Goal: Use online tool/utility: Utilize a website feature to perform a specific function

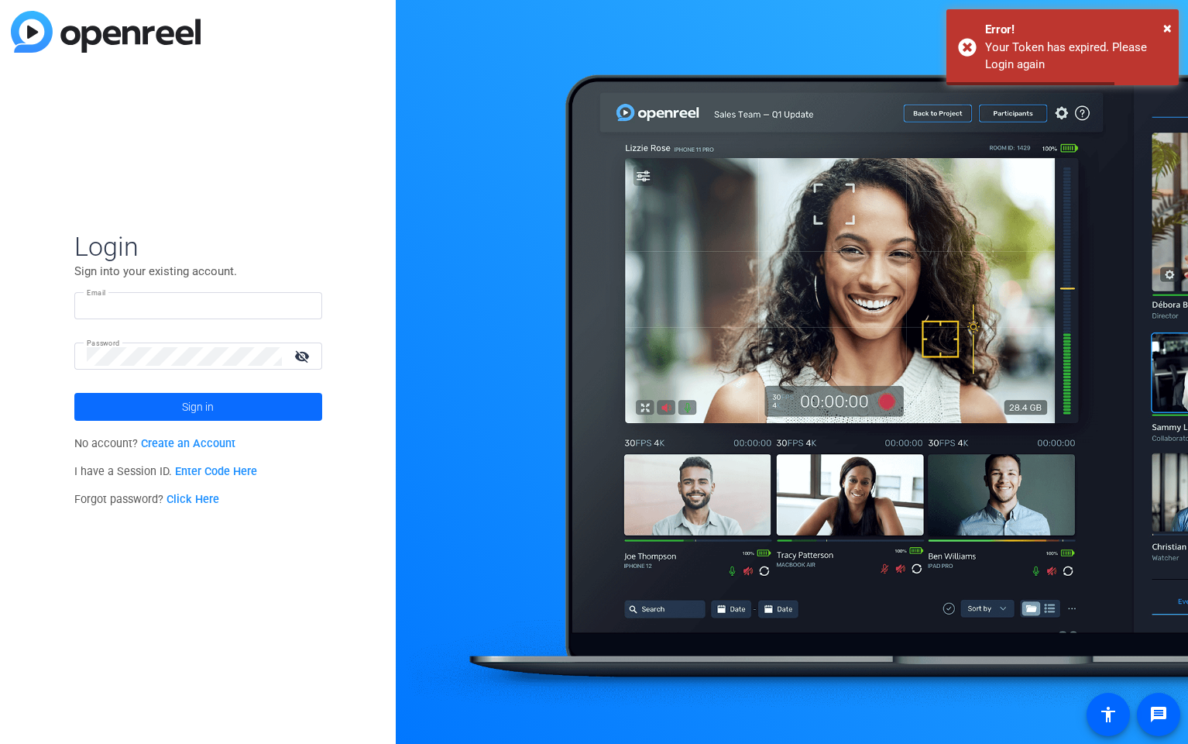
type input "time@cgicompany.com"
click at [188, 407] on span "Sign in" at bounding box center [198, 406] width 32 height 39
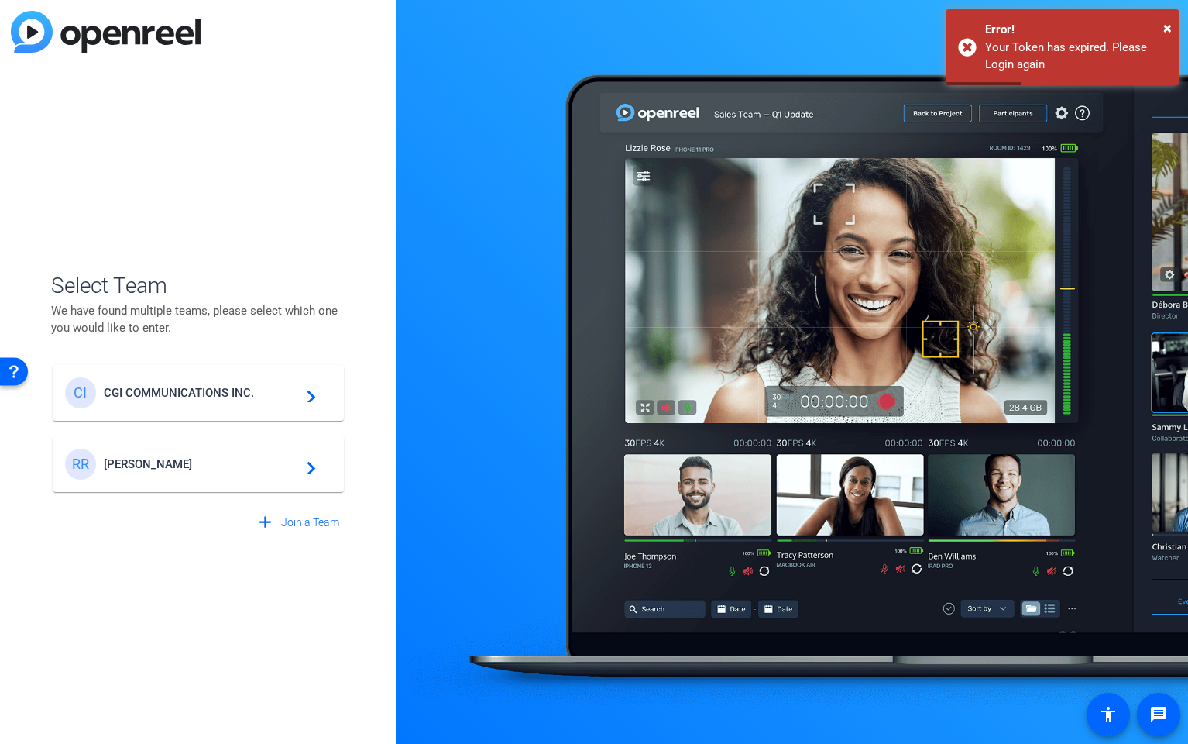
click at [170, 394] on span "CGI COMMUNICATIONS INC." at bounding box center [201, 393] width 194 height 14
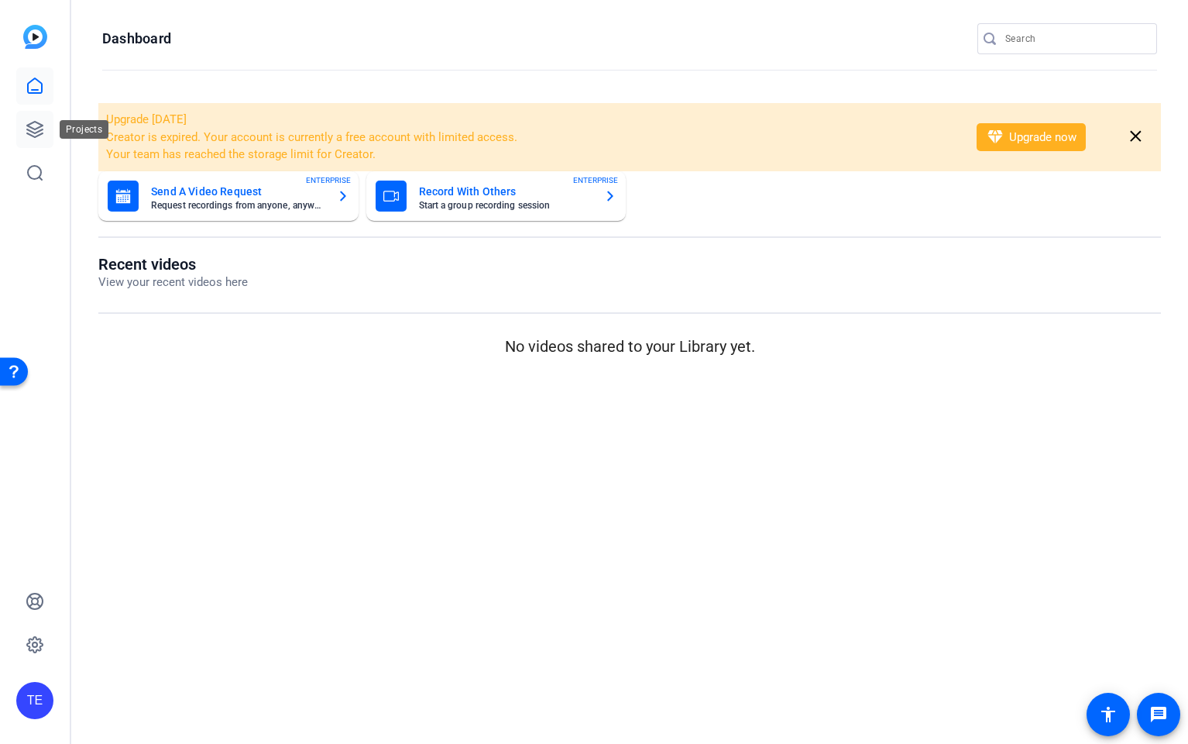
click at [24, 135] on link at bounding box center [34, 129] width 37 height 37
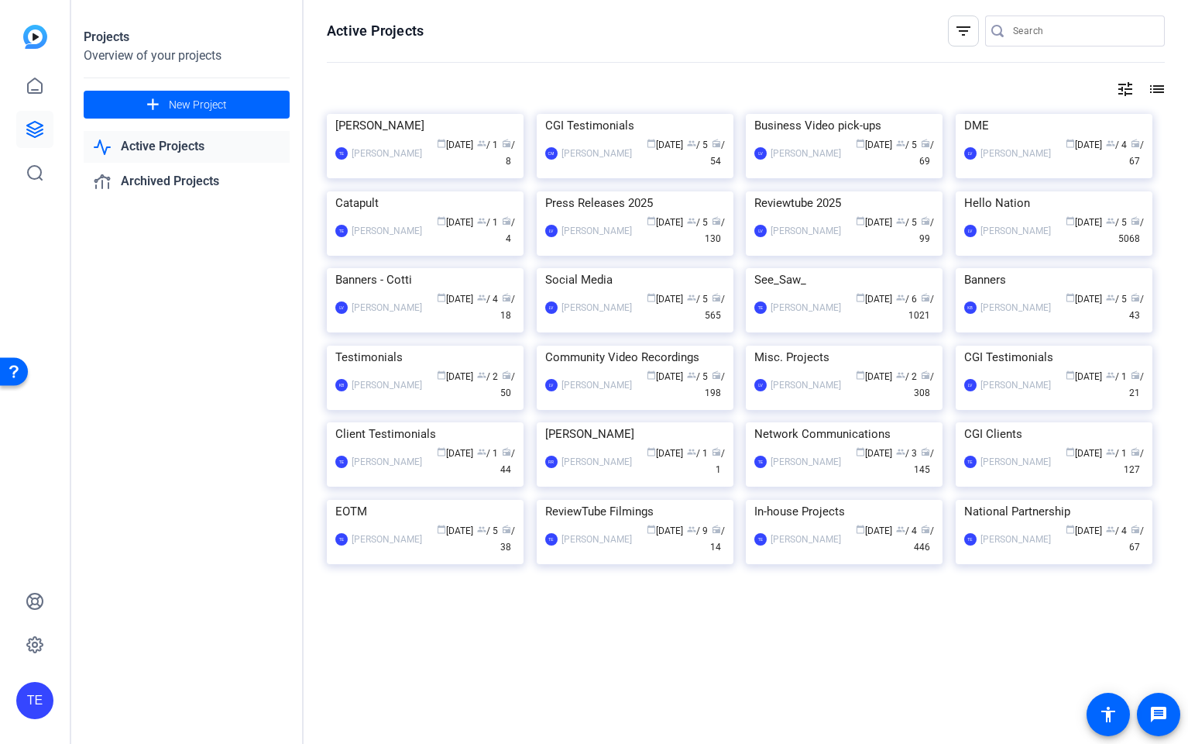
click at [1044, 191] on img at bounding box center [1054, 191] width 197 height 0
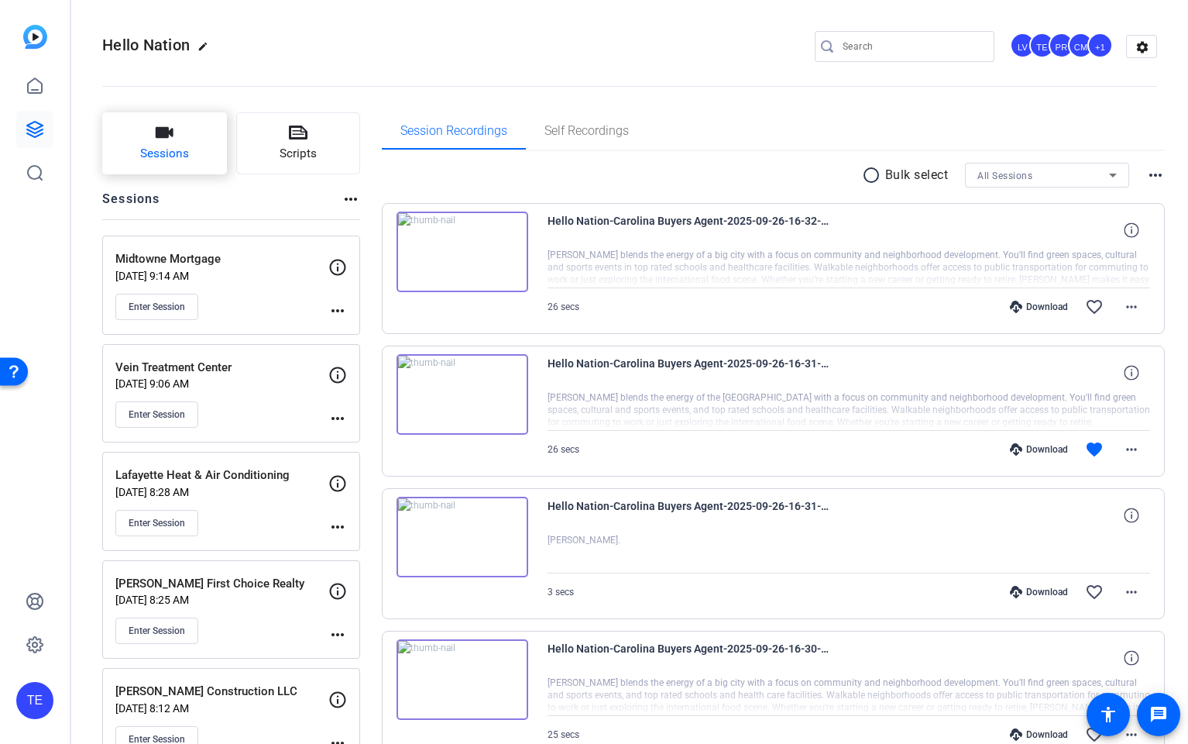
click at [136, 150] on button "Sessions" at bounding box center [164, 143] width 125 height 62
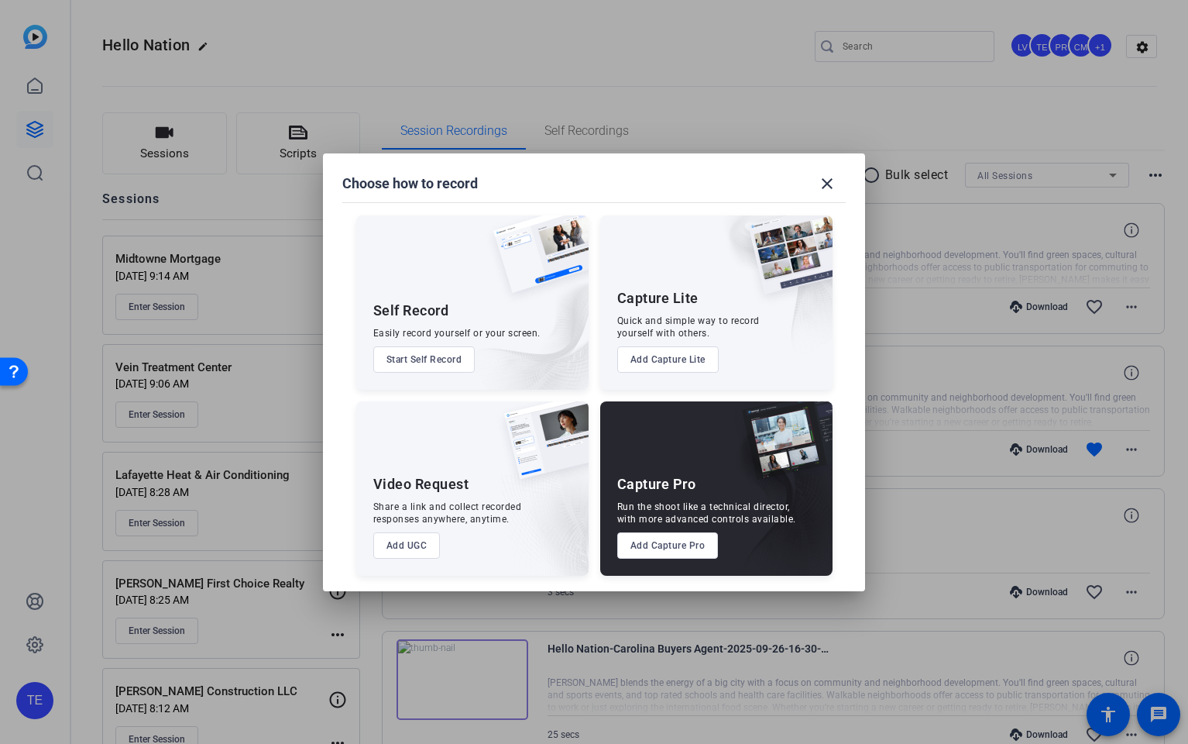
click at [653, 548] on button "Add Capture Pro" at bounding box center [667, 545] width 101 height 26
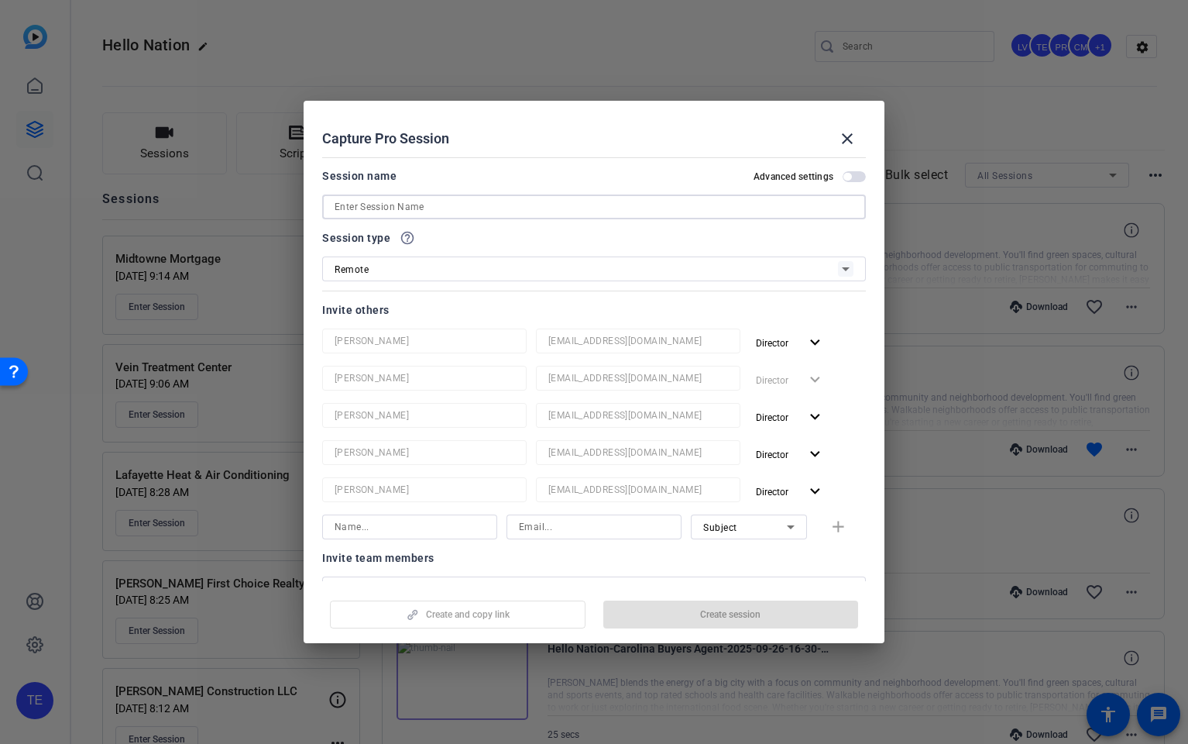
click at [411, 211] on input at bounding box center [594, 206] width 519 height 19
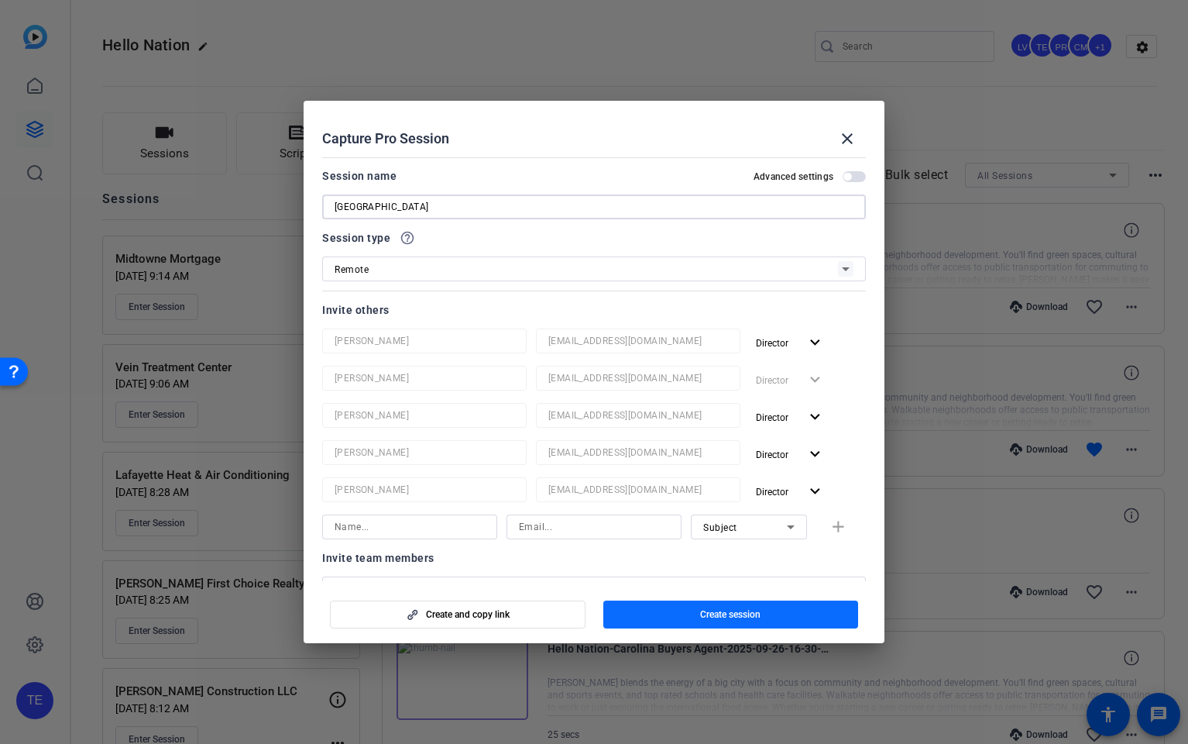
type input "[GEOGRAPHIC_DATA]"
click at [734, 617] on span "Create session" at bounding box center [730, 614] width 60 height 12
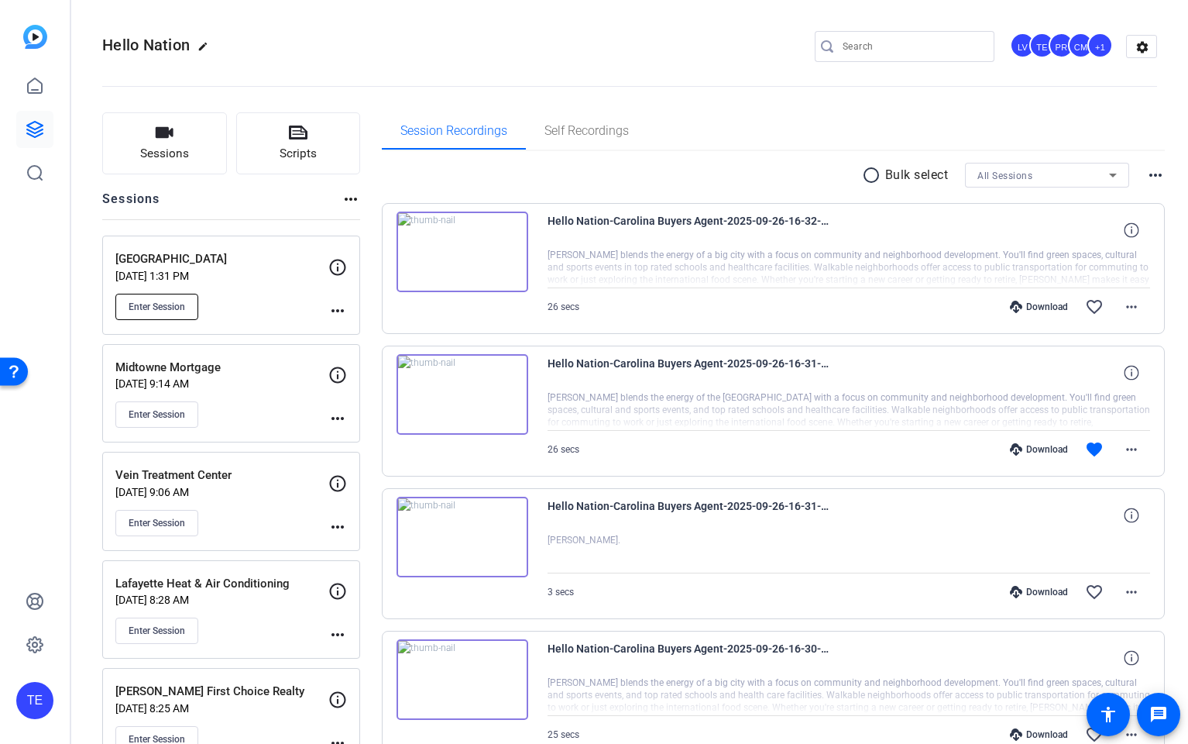
drag, startPoint x: 166, startPoint y: 320, endPoint x: 167, endPoint y: 312, distance: 7.9
click at [166, 319] on div "Pacific View Smile Center_ Sep 29, 2025 @ 1:31 PM Enter Session more_horiz" at bounding box center [231, 284] width 258 height 99
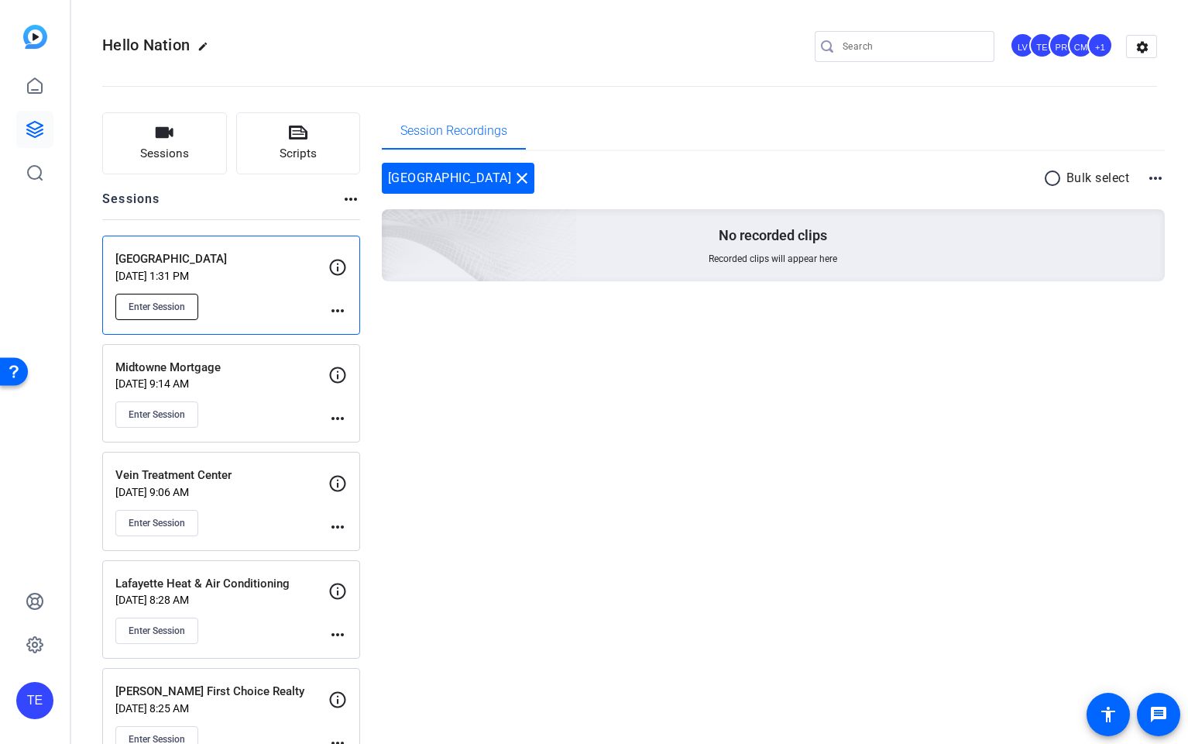
click at [167, 307] on span "Enter Session" at bounding box center [157, 307] width 57 height 12
click at [146, 311] on span "Enter Session" at bounding box center [157, 307] width 57 height 12
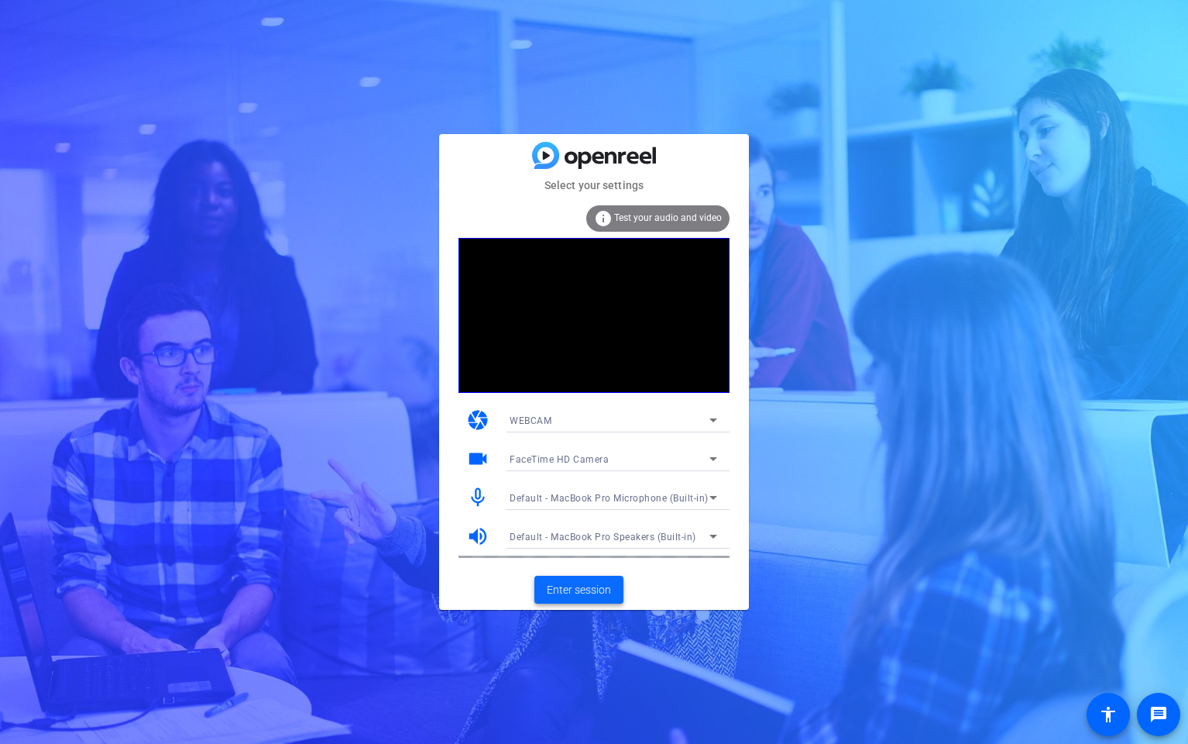
click at [600, 599] on span at bounding box center [578, 589] width 89 height 37
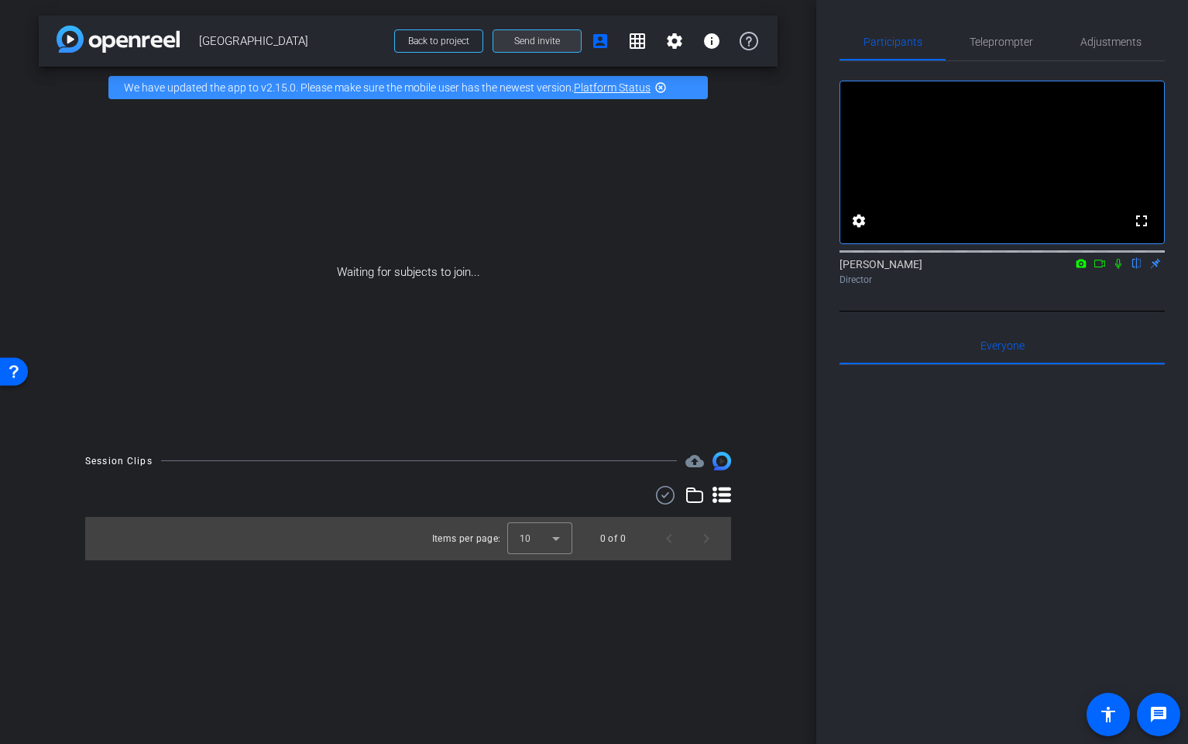
click at [537, 41] on span "Send invite" at bounding box center [537, 41] width 46 height 12
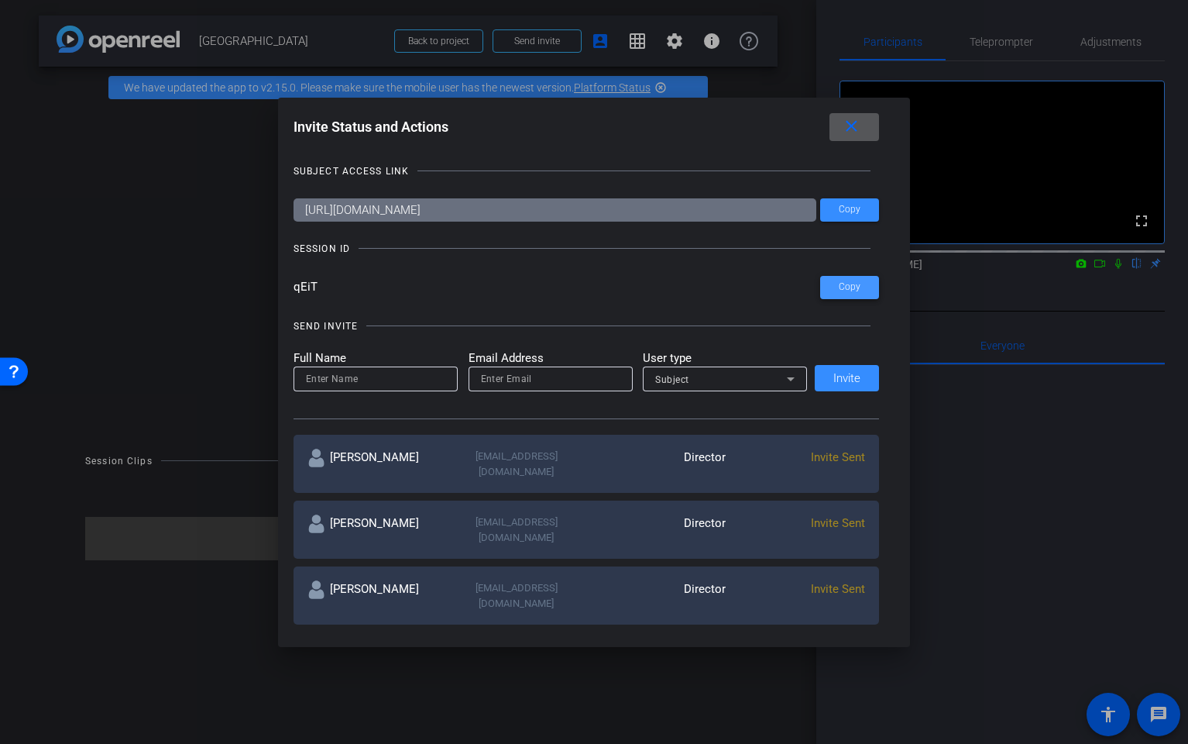
click at [852, 290] on span "Copy" at bounding box center [850, 287] width 22 height 12
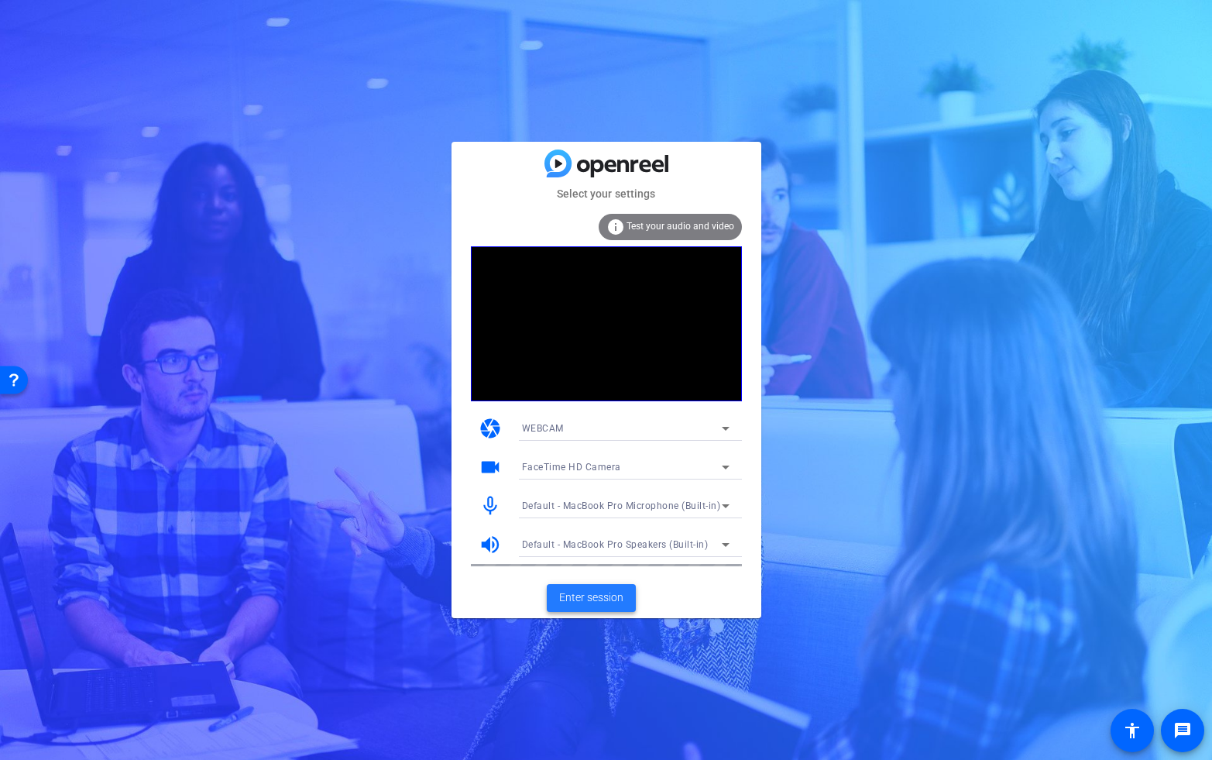
click at [577, 599] on span "Enter session" at bounding box center [591, 597] width 64 height 16
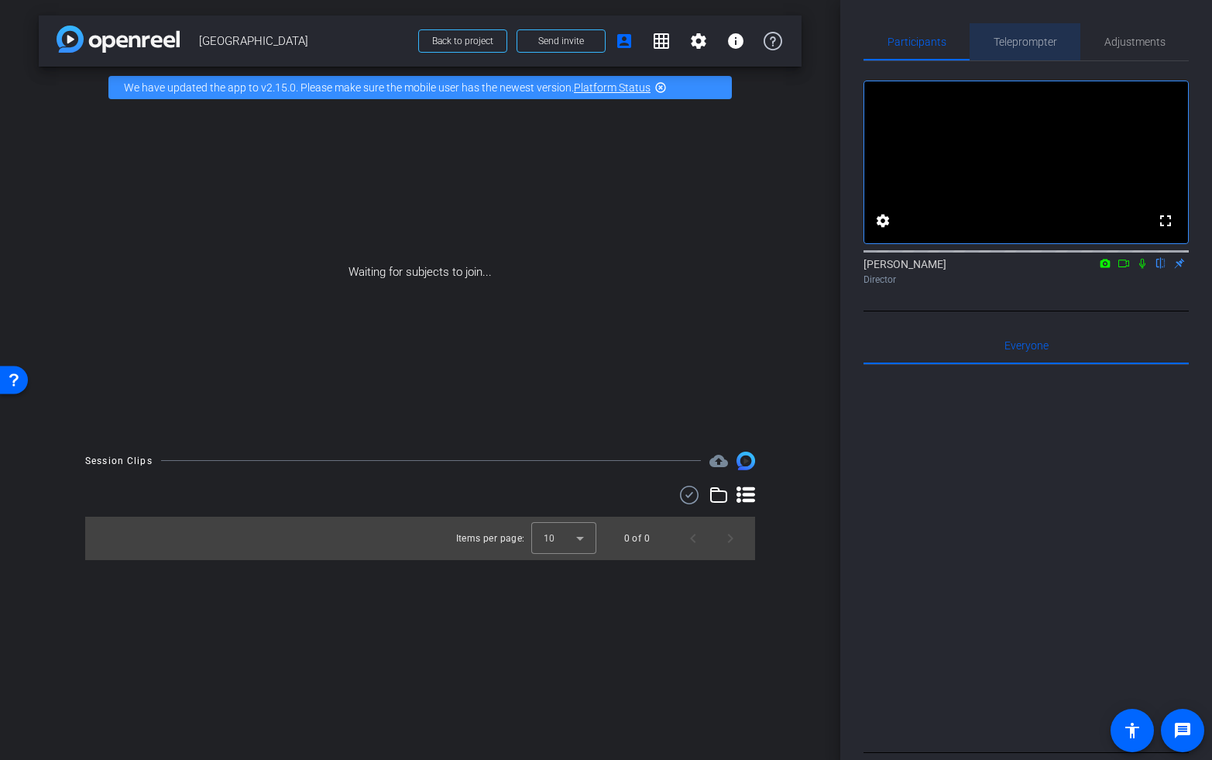
click at [1025, 43] on span "Teleprompter" at bounding box center [1026, 41] width 64 height 11
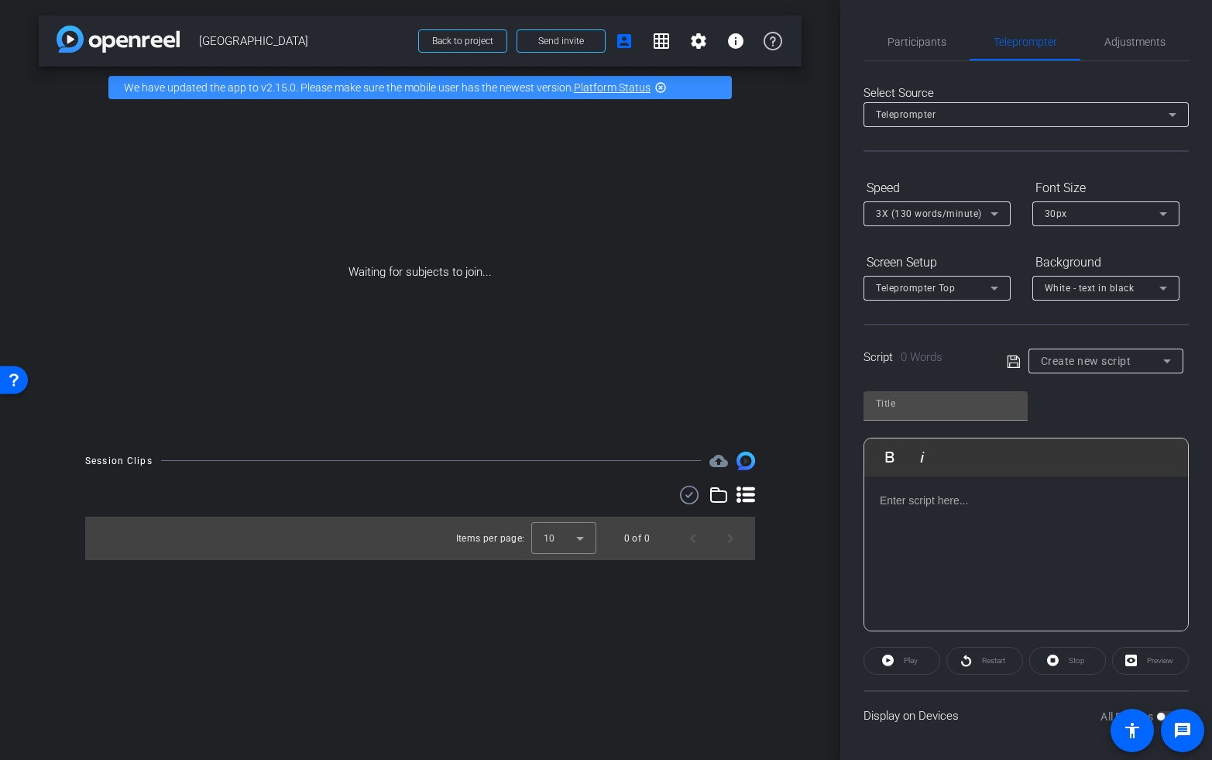
click at [908, 514] on div at bounding box center [1026, 553] width 324 height 155
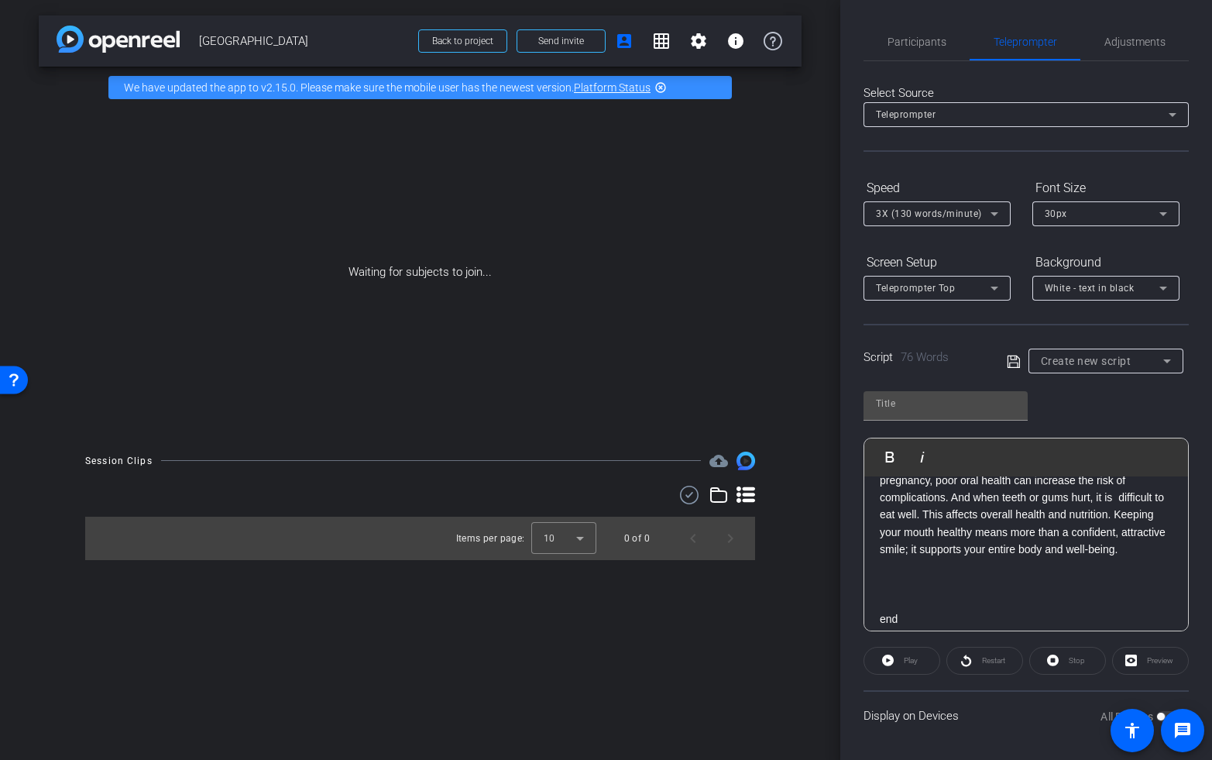
scroll to position [3, 0]
click at [960, 400] on input "text" at bounding box center [945, 400] width 139 height 19
type input "pvsc"
click at [1014, 355] on icon at bounding box center [1014, 358] width 14 height 19
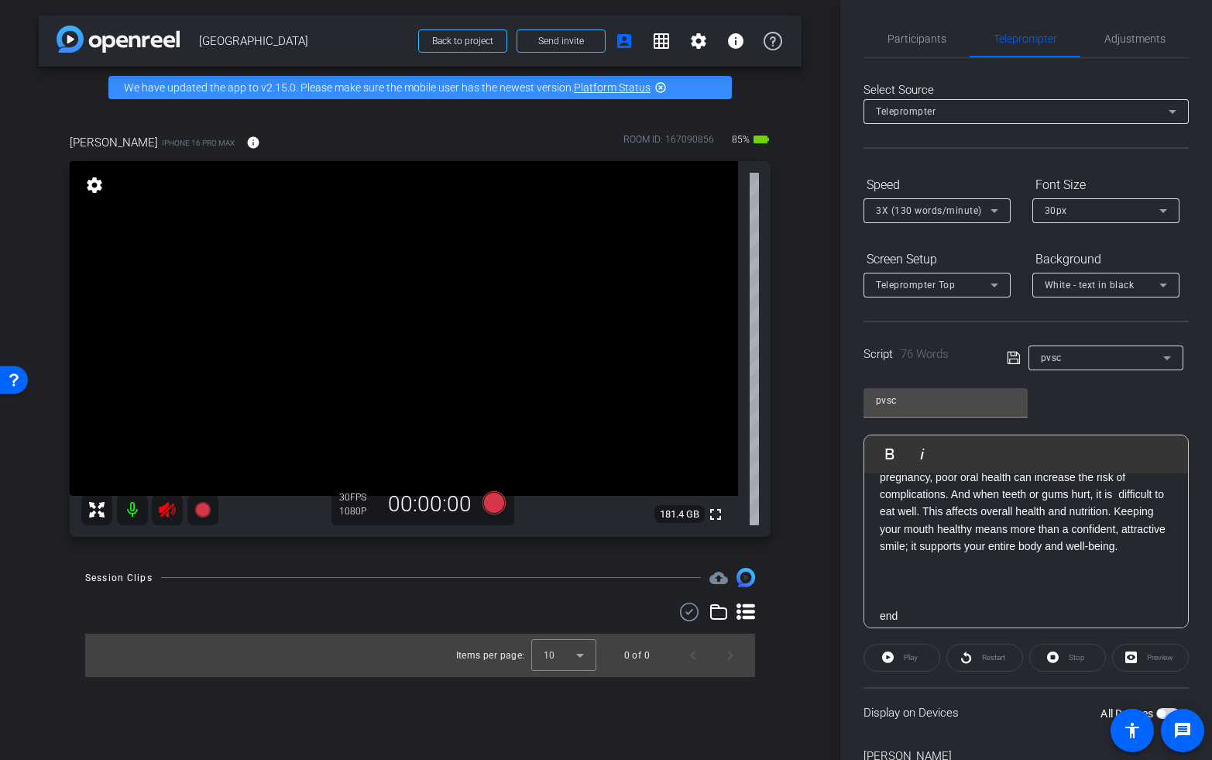
click at [168, 512] on icon at bounding box center [167, 509] width 16 height 15
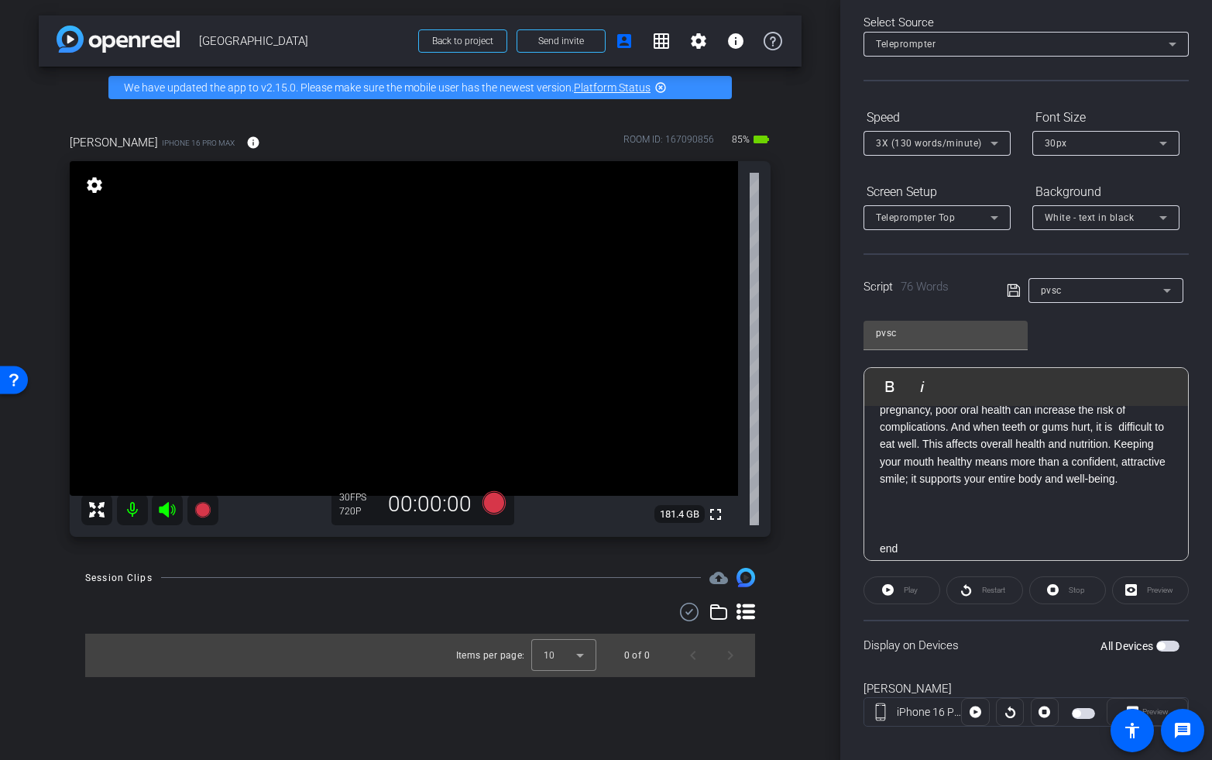
drag, startPoint x: 1166, startPoint y: 646, endPoint x: 1161, endPoint y: 627, distance: 19.2
click at [1165, 646] on button "All Devices" at bounding box center [1167, 646] width 23 height 11
click at [918, 146] on span "3X (130 words/minute)" at bounding box center [929, 143] width 106 height 11
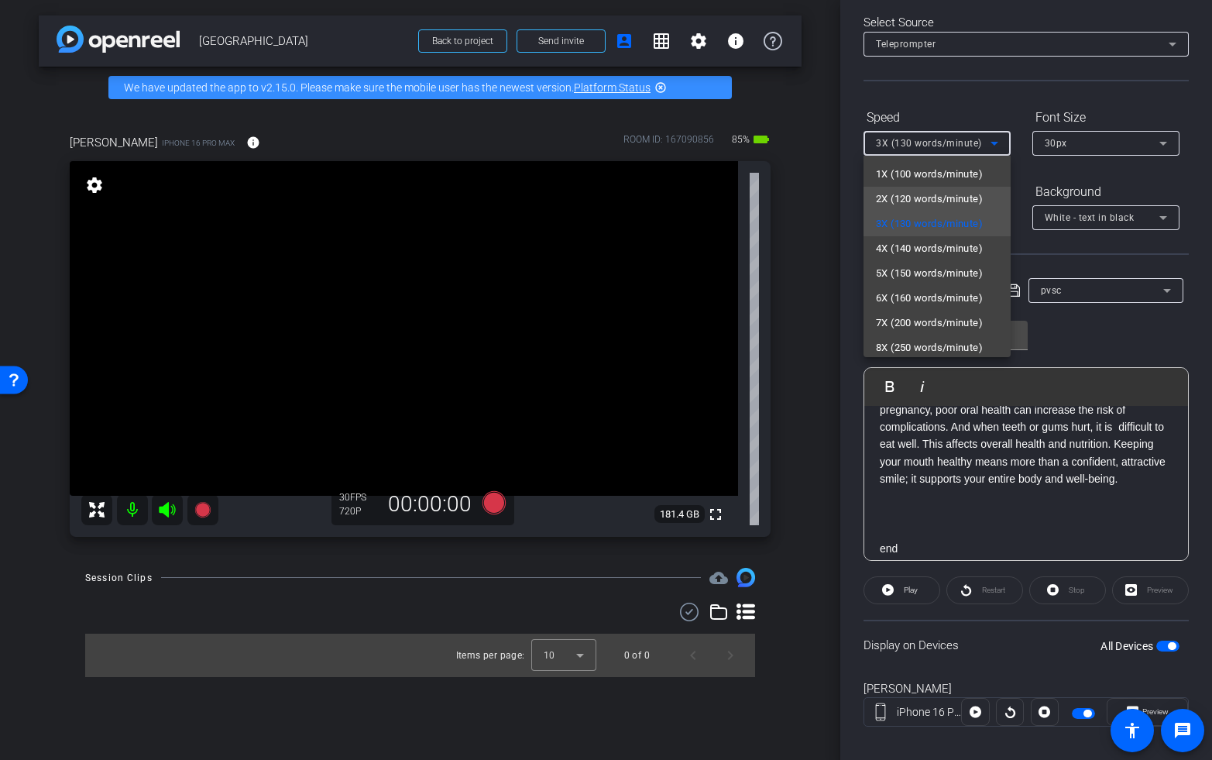
click at [910, 200] on span "2X (120 words/minute)" at bounding box center [929, 199] width 107 height 19
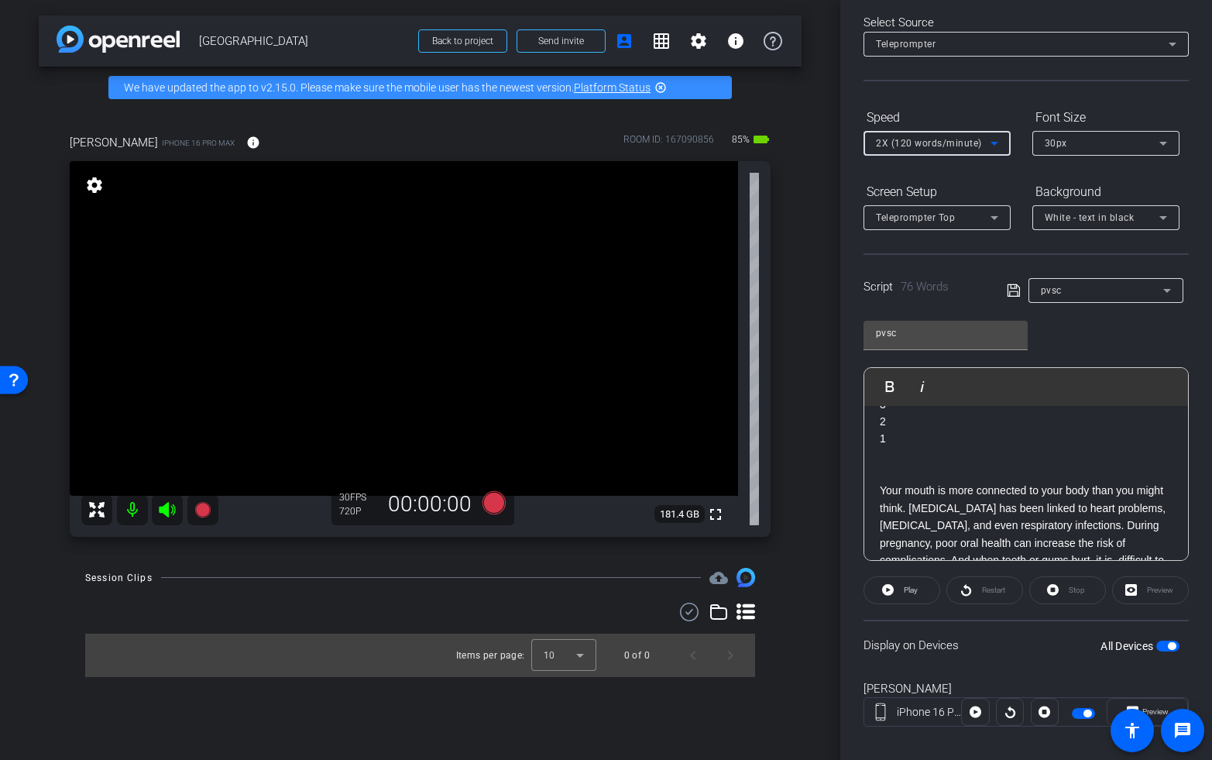
scroll to position [0, 0]
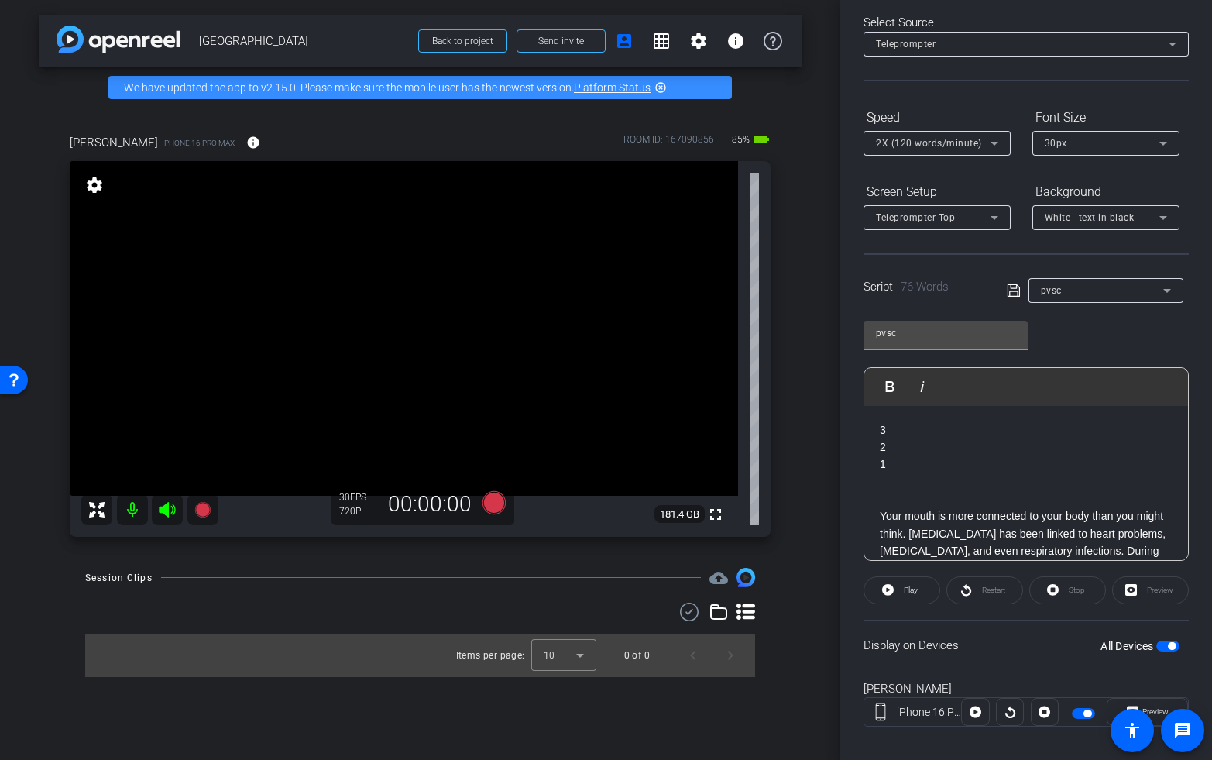
click at [905, 431] on p "3" at bounding box center [1026, 429] width 293 height 17
click at [906, 596] on span "Play" at bounding box center [909, 590] width 18 height 22
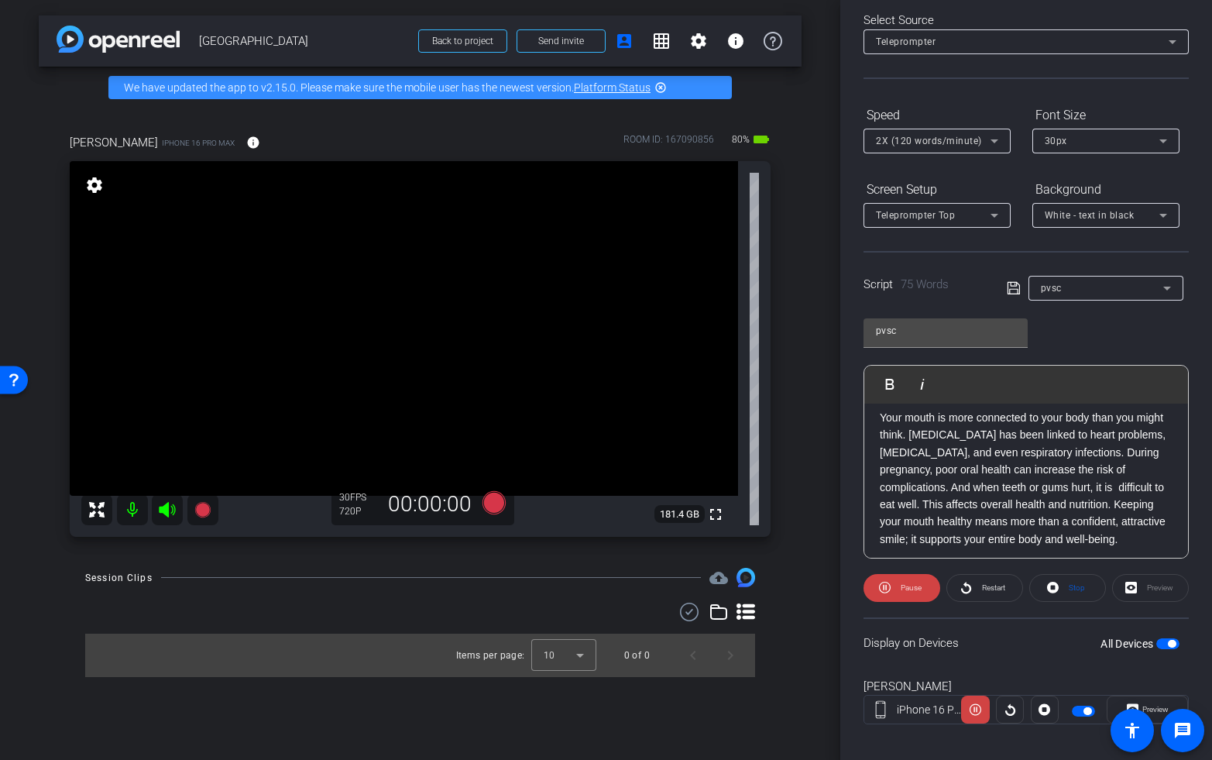
scroll to position [77, 0]
click at [946, 139] on span "2X (120 words/minute)" at bounding box center [929, 141] width 106 height 11
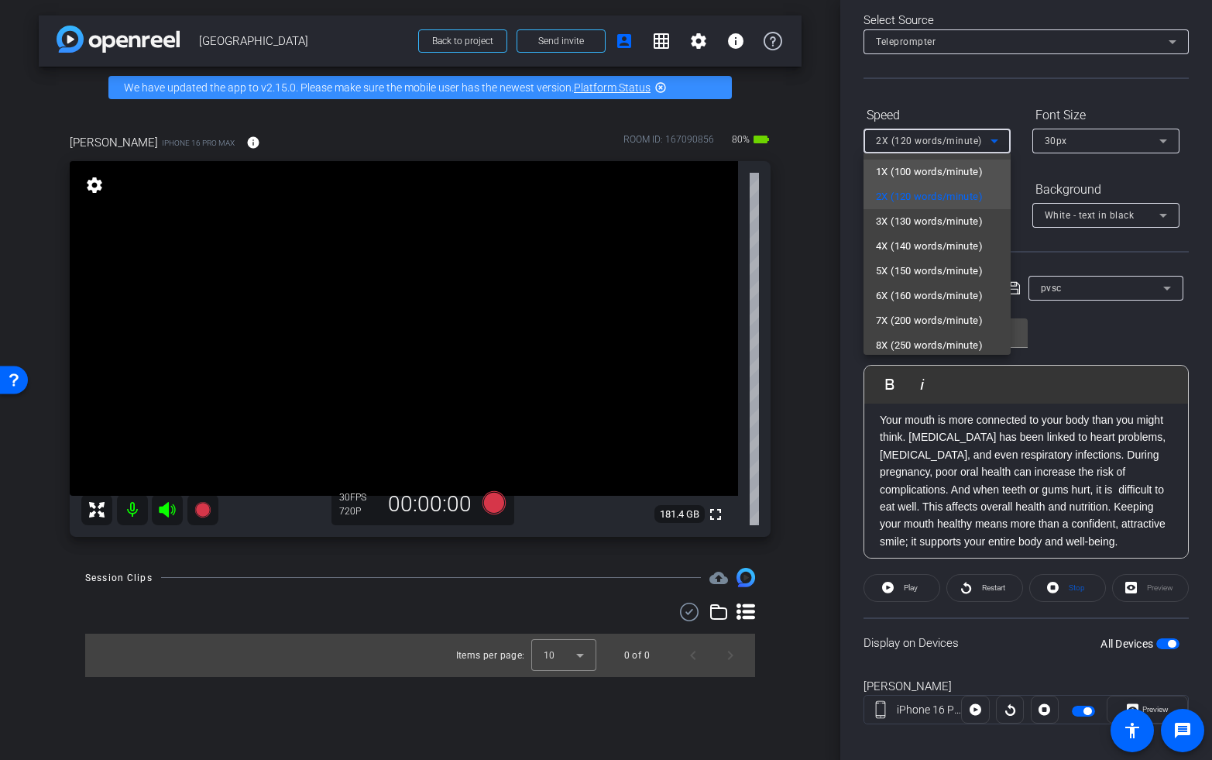
click at [921, 172] on span "1X (100 words/minute)" at bounding box center [929, 172] width 107 height 19
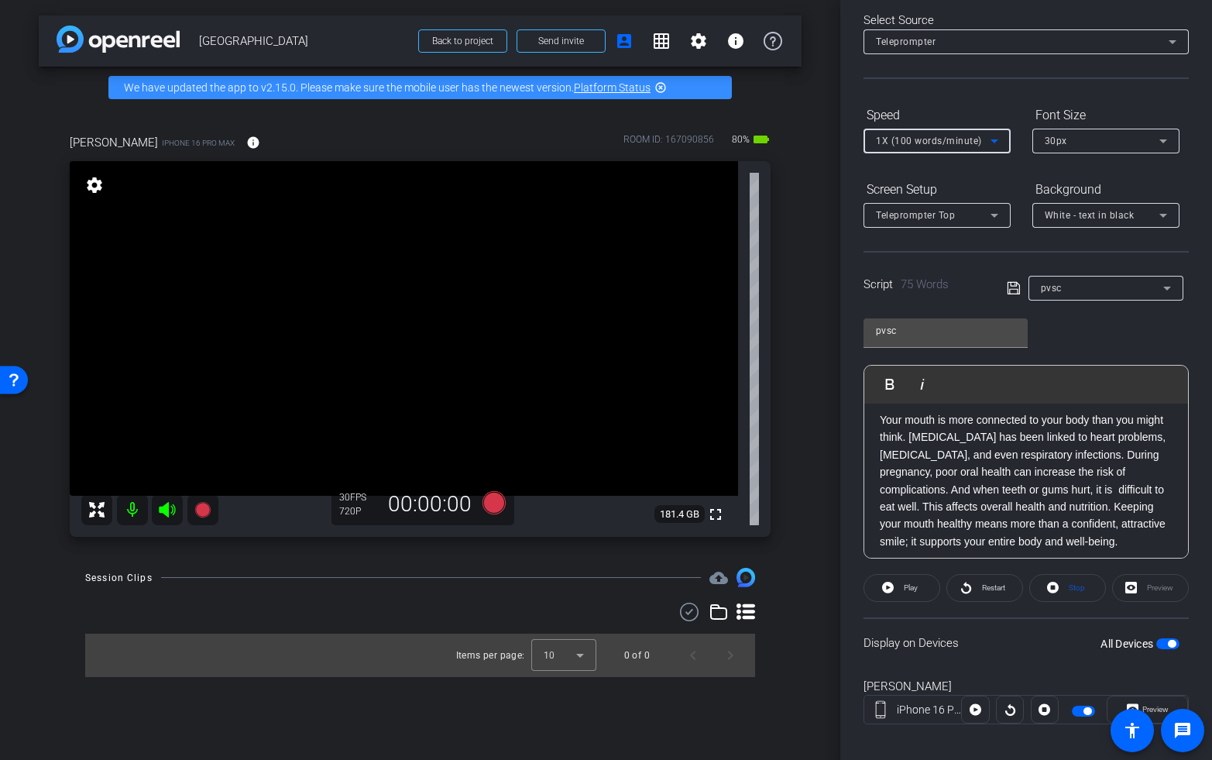
click at [896, 145] on span "1X (100 words/minute)" at bounding box center [929, 141] width 106 height 11
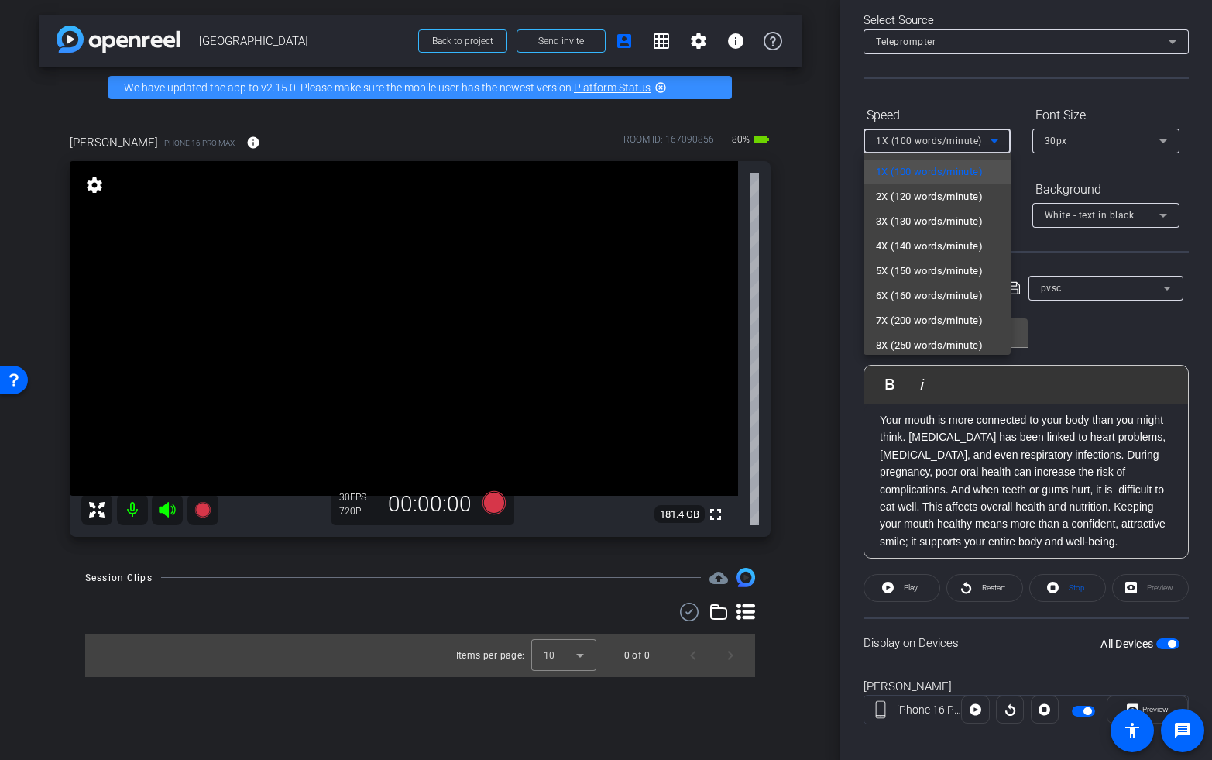
click at [905, 196] on span "2X (120 words/minute)" at bounding box center [929, 196] width 107 height 19
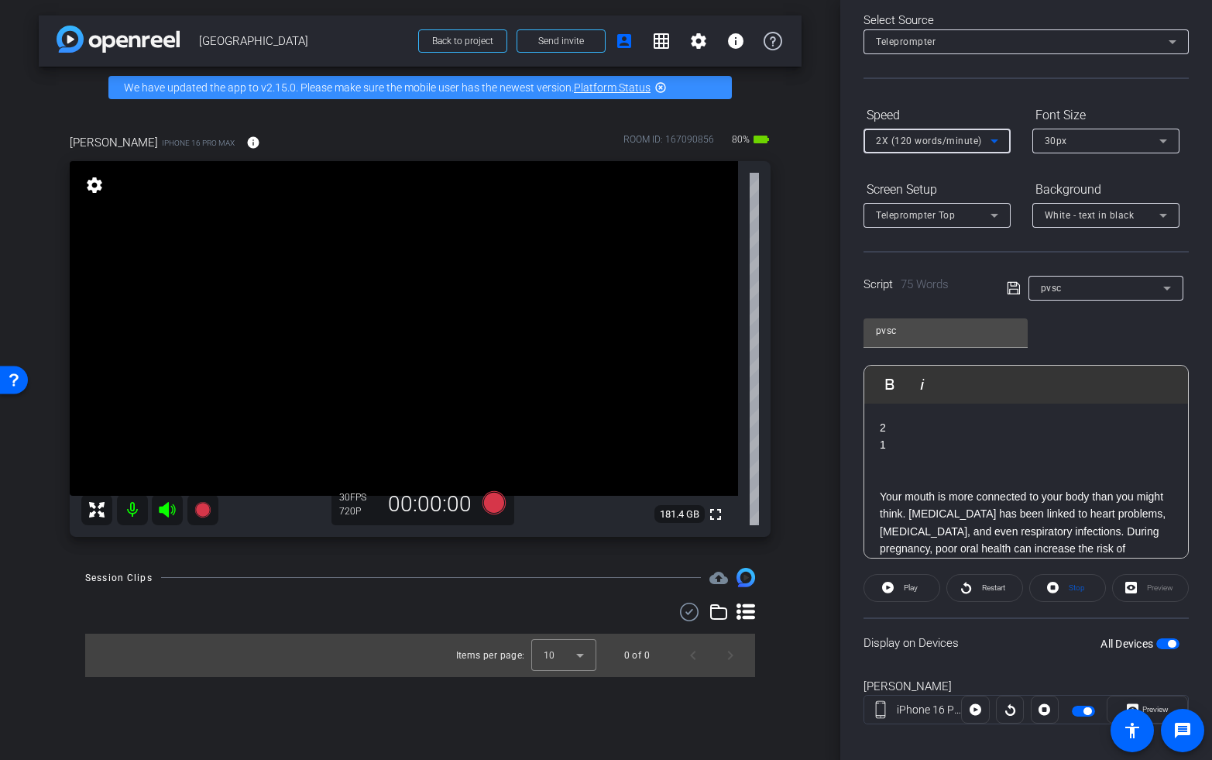
scroll to position [0, 0]
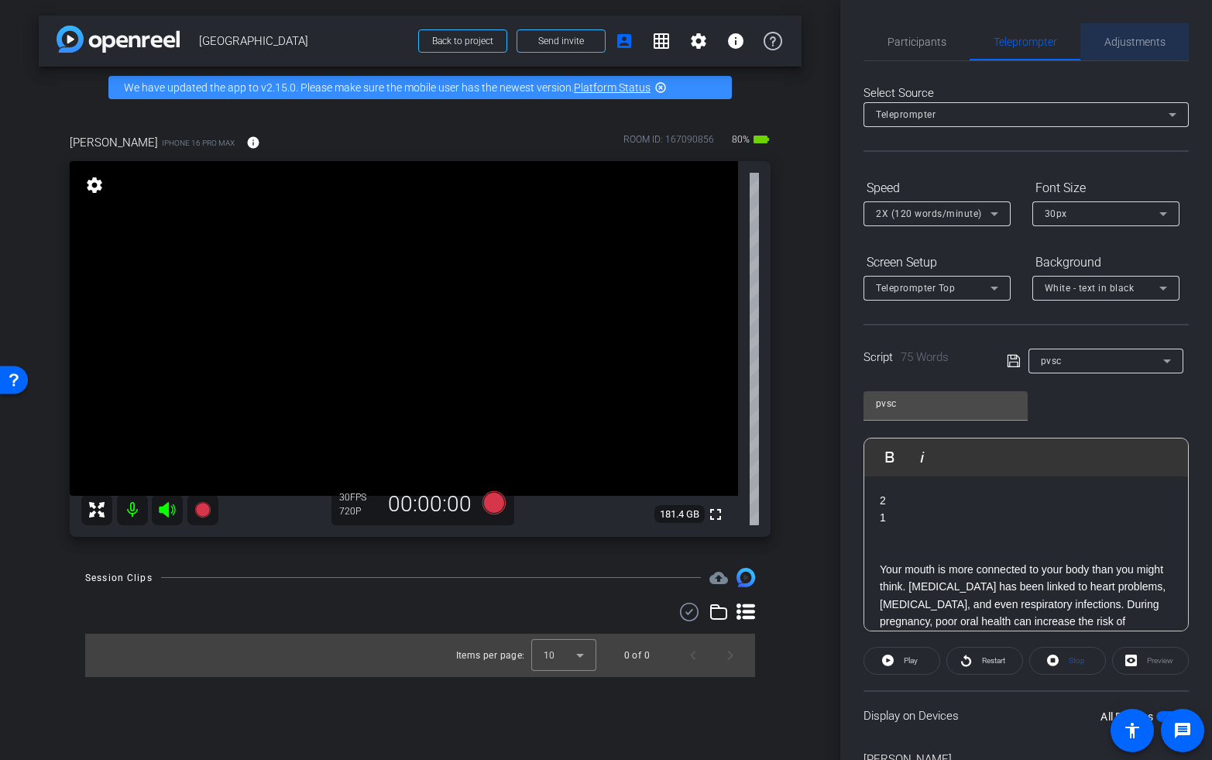
click at [1142, 46] on span "Adjustments" at bounding box center [1134, 41] width 61 height 11
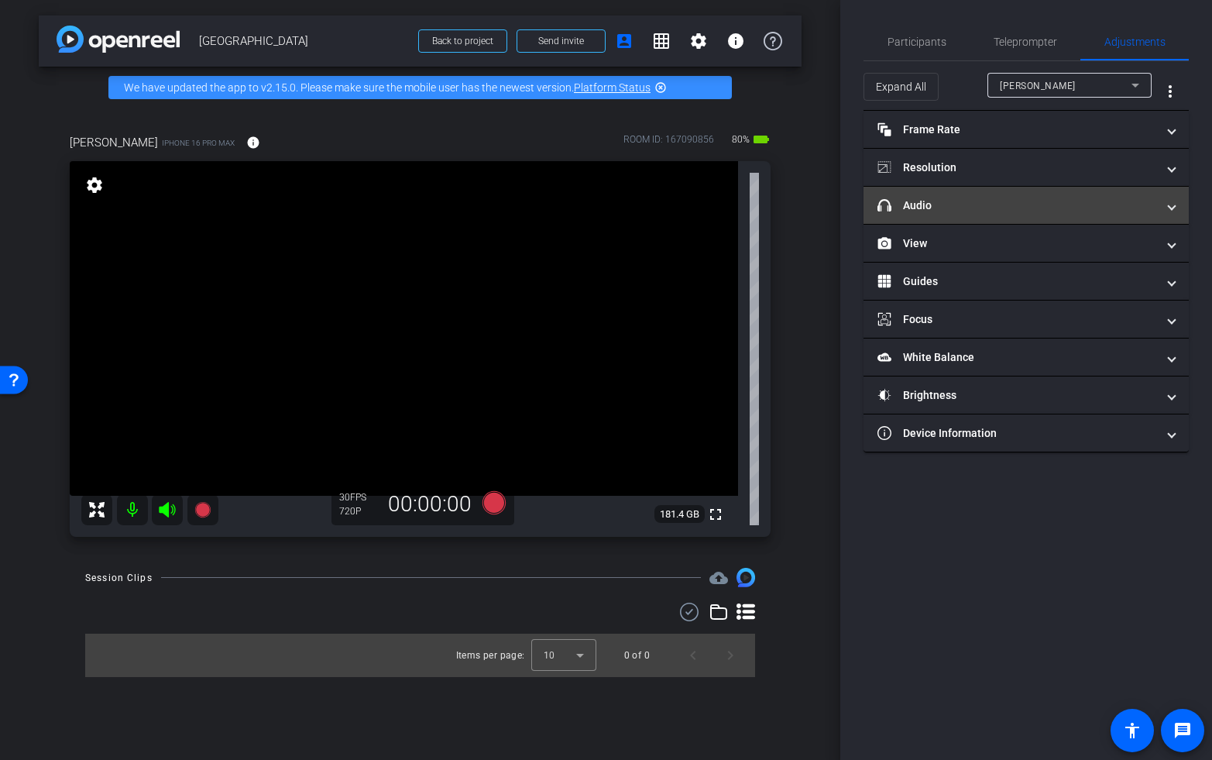
click at [988, 201] on mat-panel-title "headphone icon Audio" at bounding box center [1017, 205] width 279 height 16
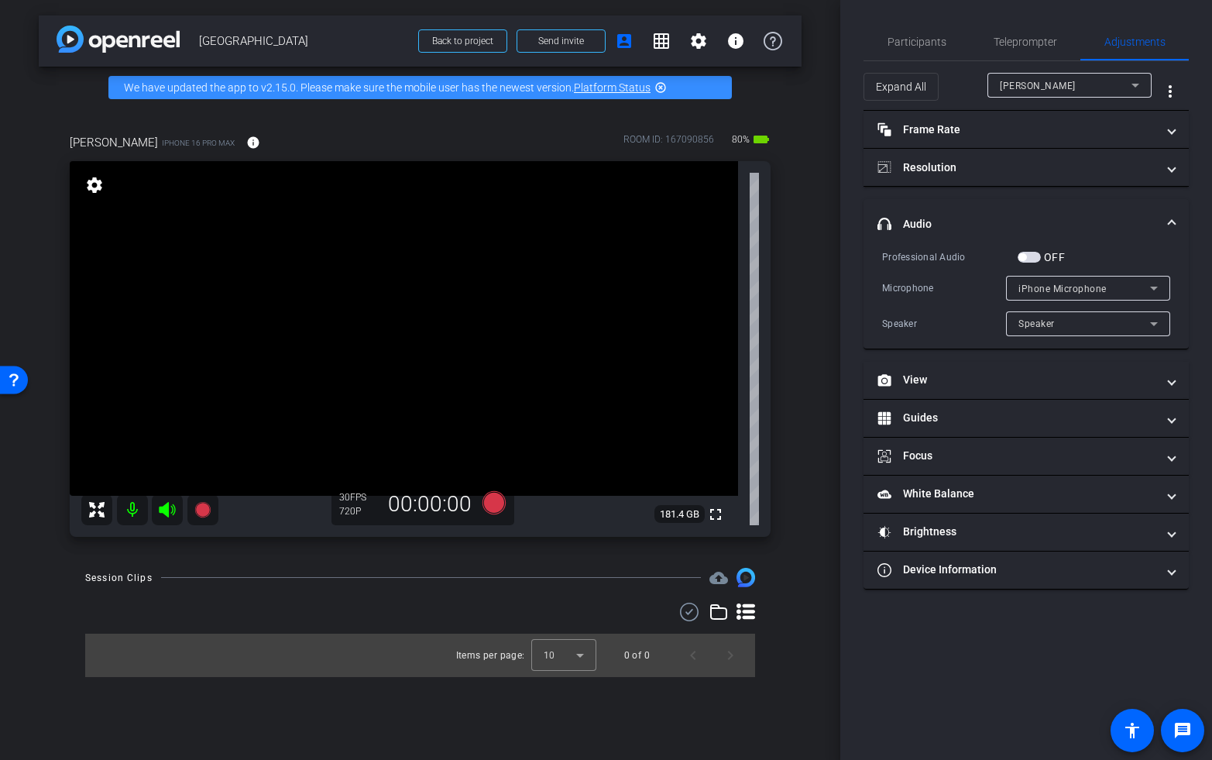
click at [1032, 257] on span "button" at bounding box center [1029, 257] width 23 height 11
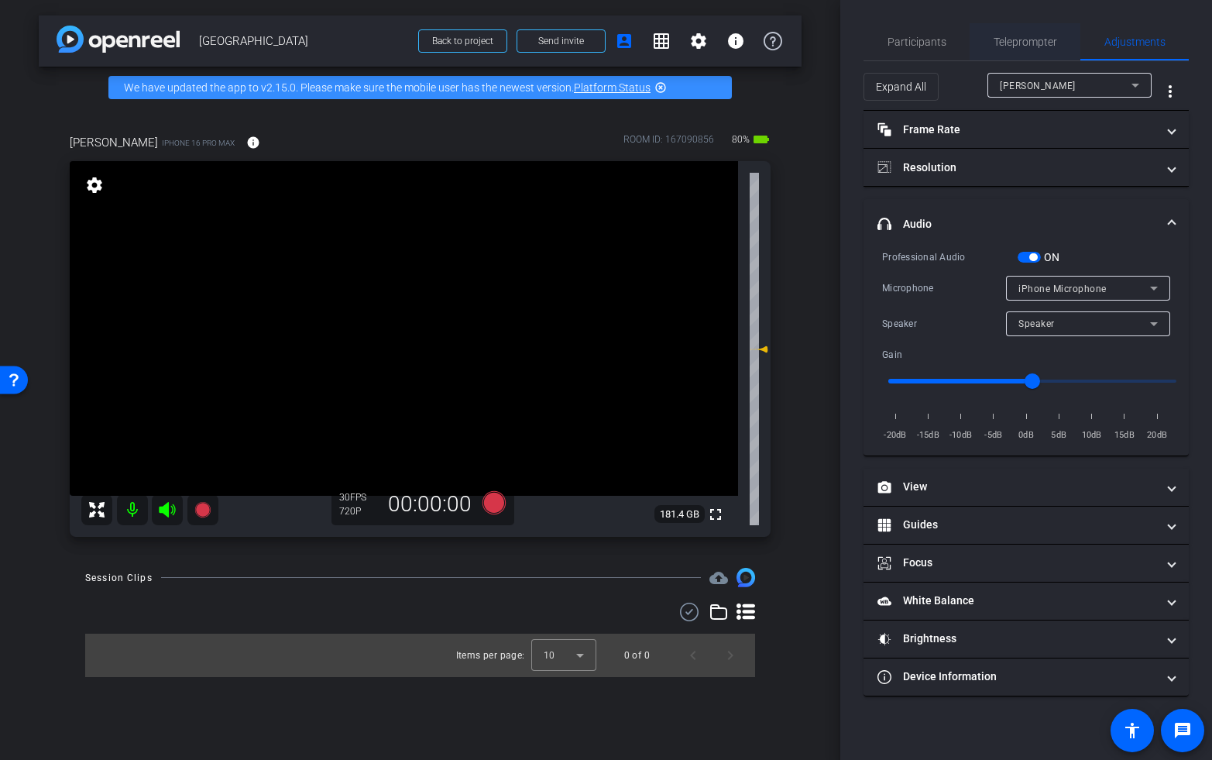
click at [1008, 36] on span "Teleprompter" at bounding box center [1026, 41] width 64 height 11
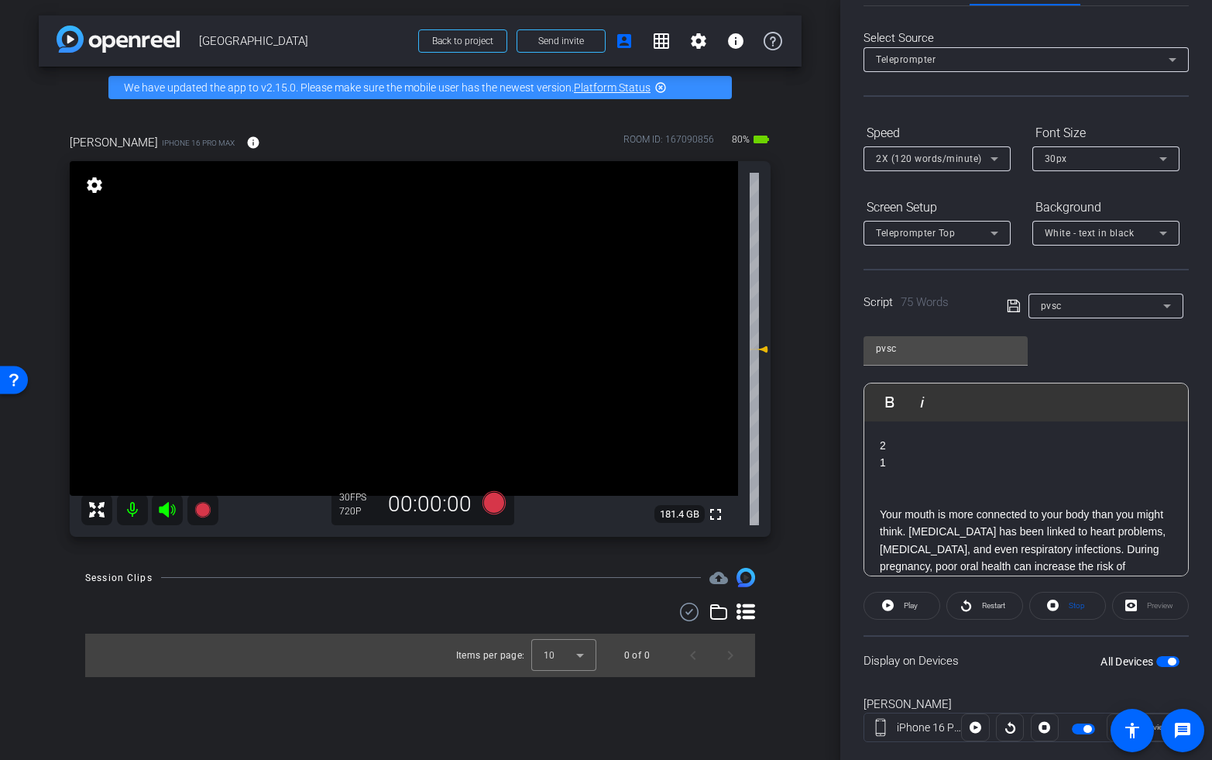
scroll to position [87, 0]
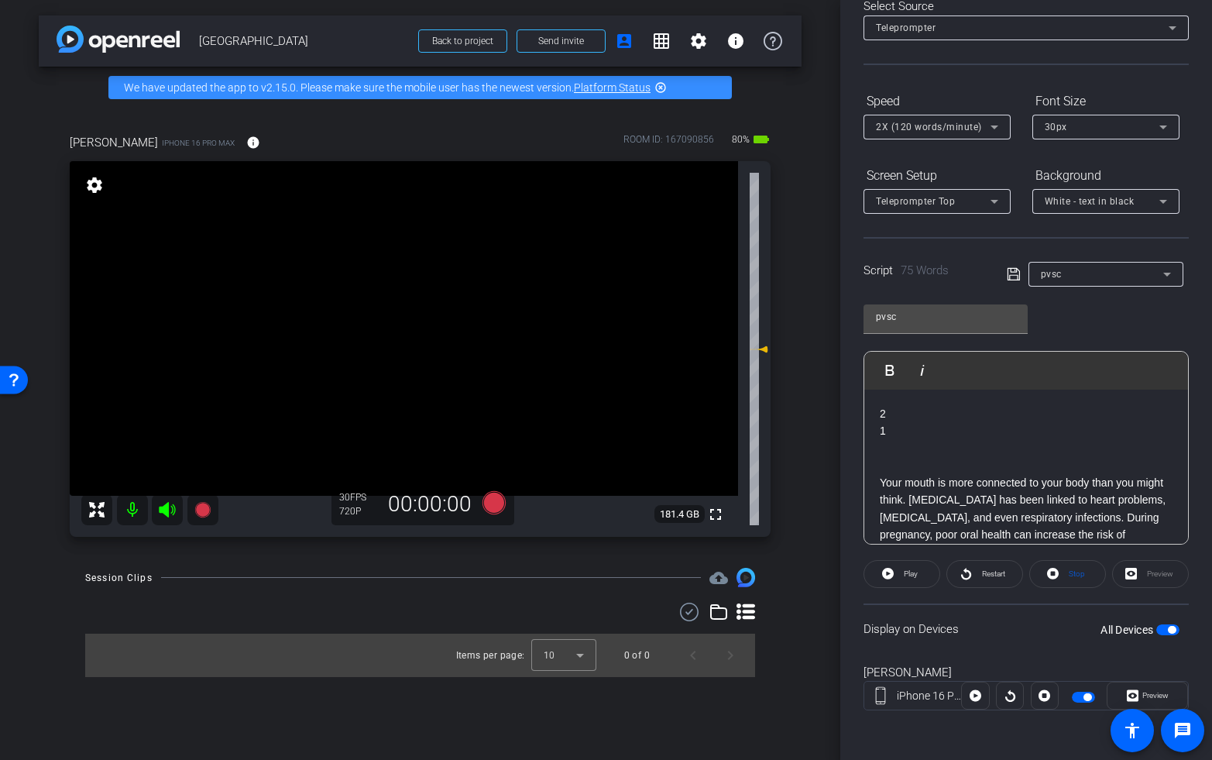
click at [166, 510] on icon at bounding box center [167, 509] width 16 height 15
click at [491, 504] on icon at bounding box center [493, 502] width 23 height 23
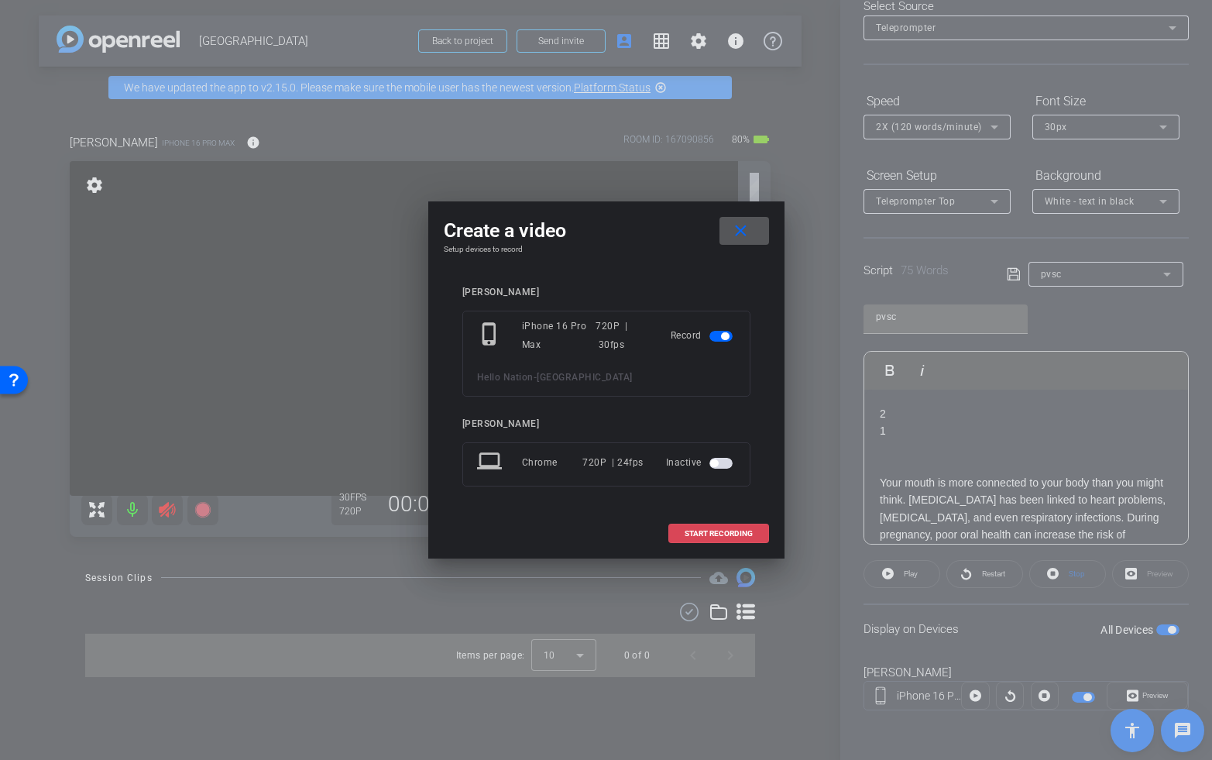
click at [713, 538] on span at bounding box center [718, 533] width 99 height 37
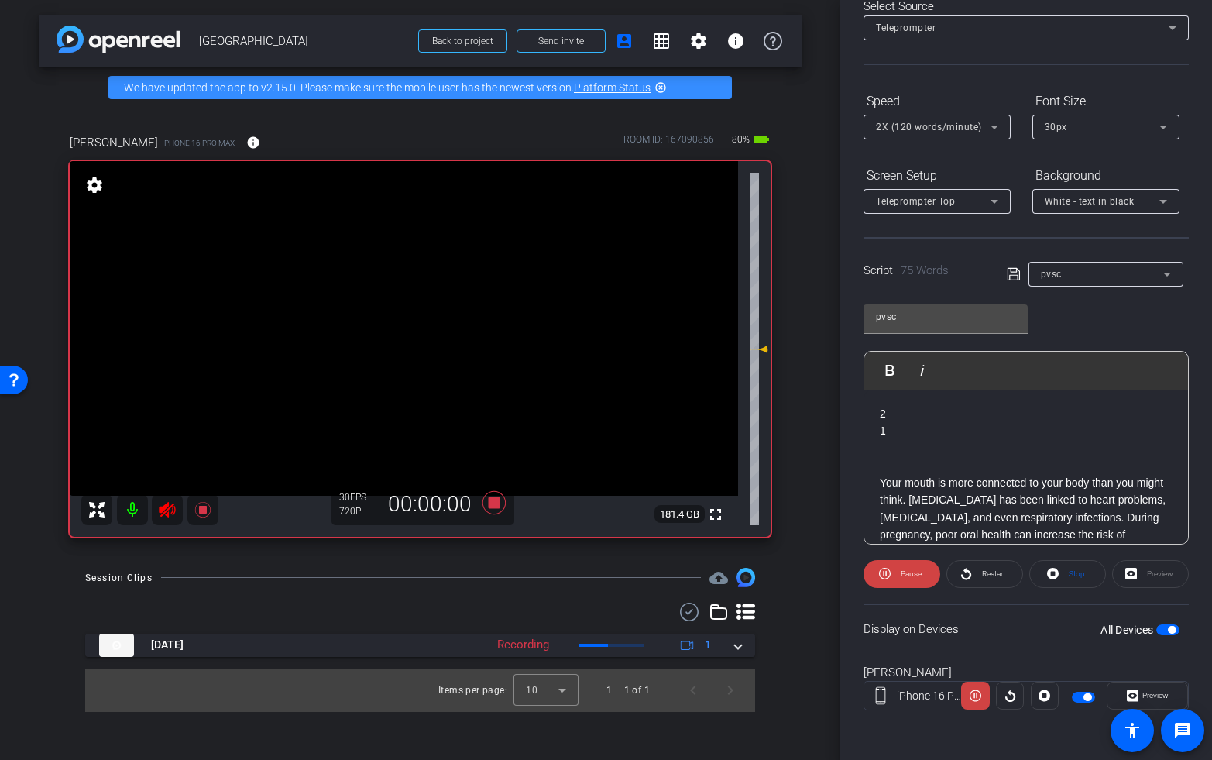
click at [984, 568] on span "Restart" at bounding box center [991, 574] width 27 height 22
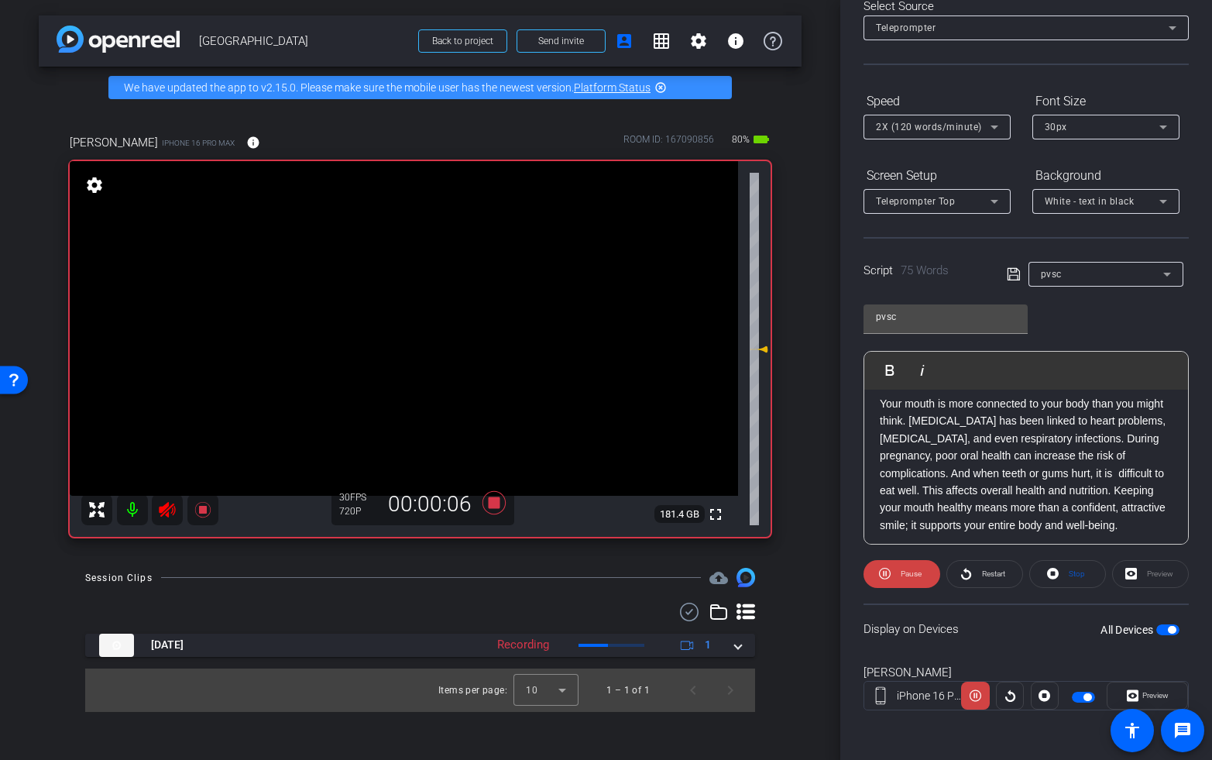
scroll to position [81, 0]
click at [496, 503] on icon at bounding box center [493, 502] width 23 height 23
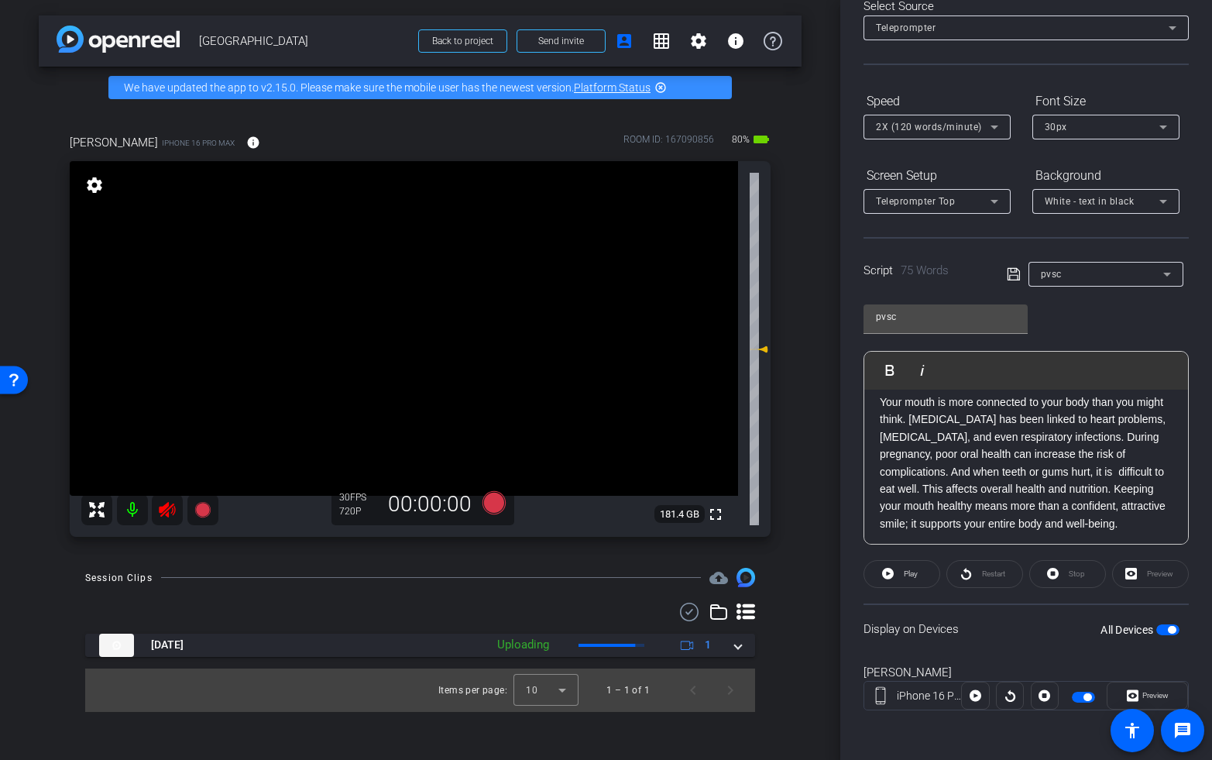
click at [170, 507] on icon at bounding box center [167, 509] width 16 height 15
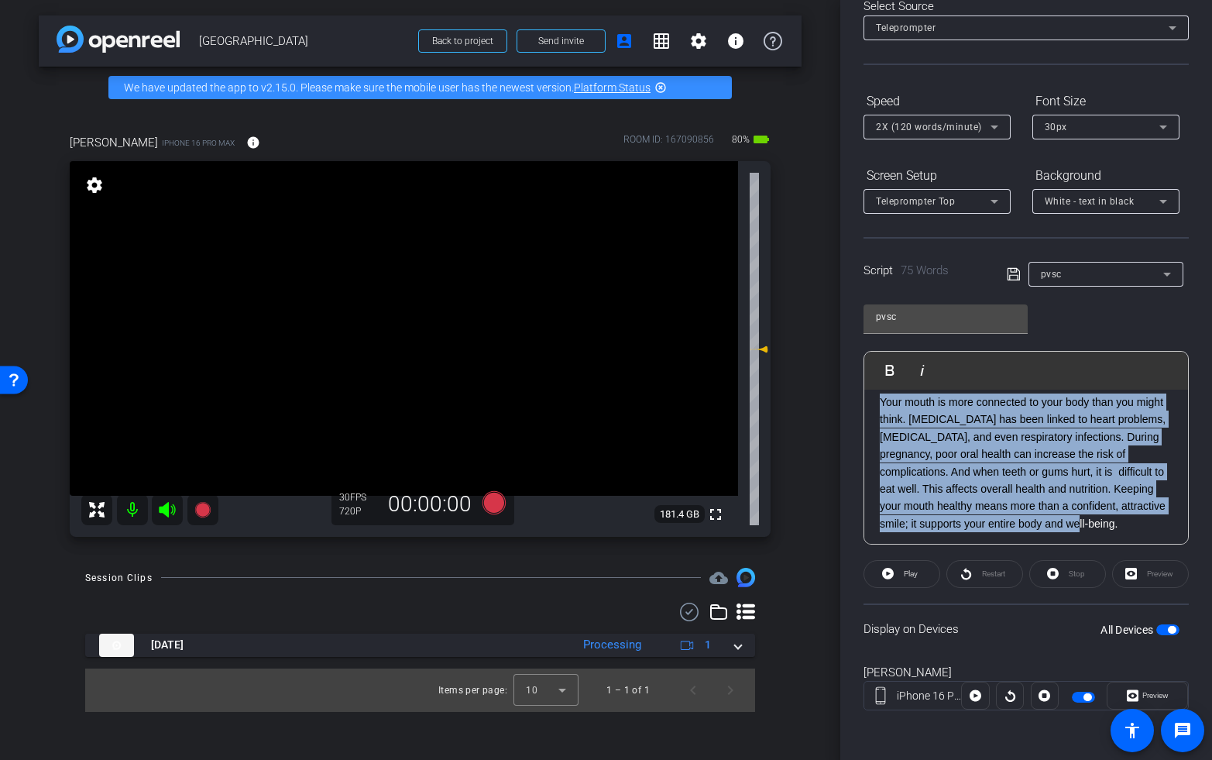
drag, startPoint x: 922, startPoint y: 477, endPoint x: 870, endPoint y: 405, distance: 89.2
click at [870, 405] on div "2 1 Your mouth is more connected to your body than you might think. [MEDICAL_DA…" at bounding box center [1026, 463] width 324 height 308
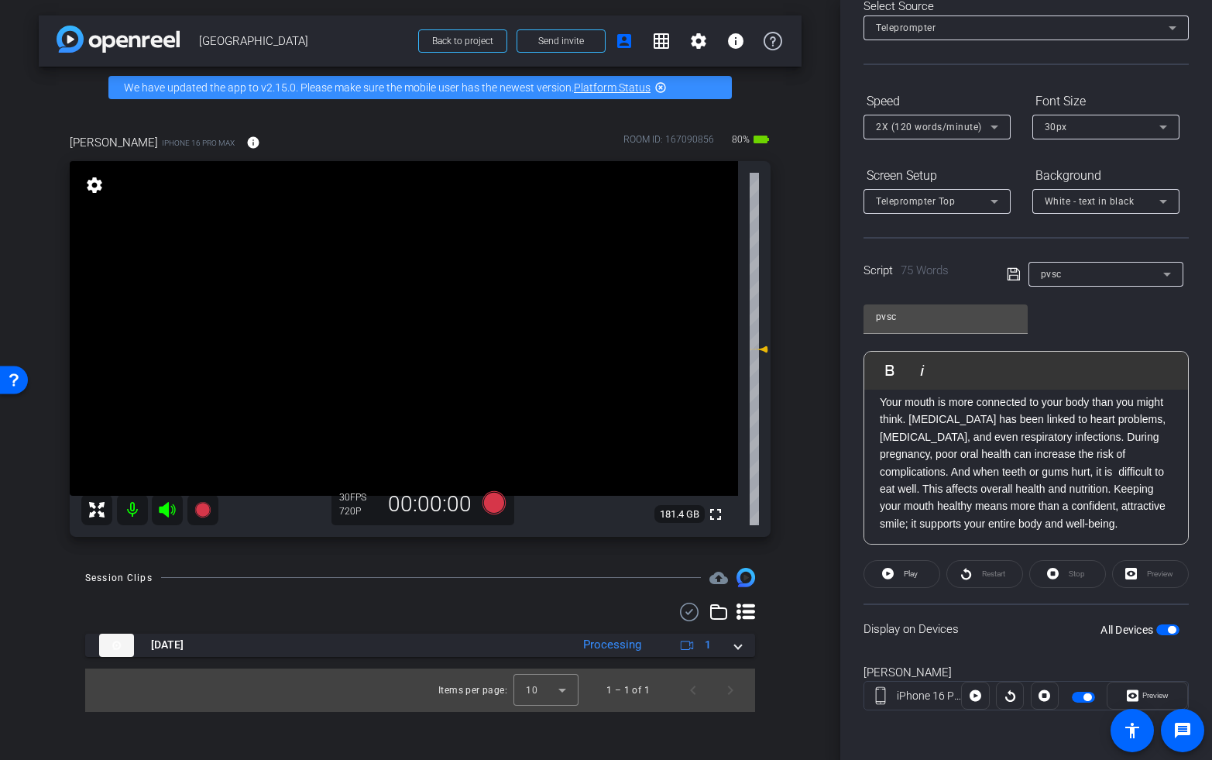
scroll to position [87, 0]
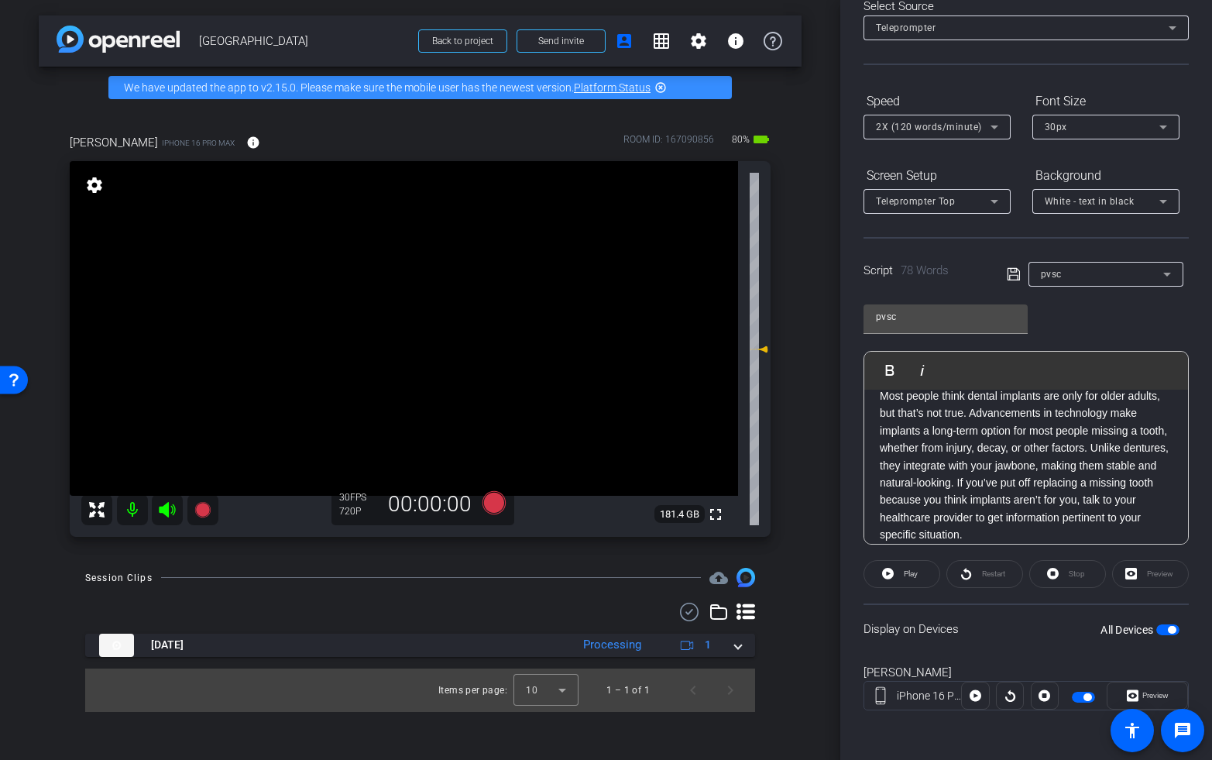
click at [1173, 631] on span "button" at bounding box center [1172, 630] width 8 height 8
click at [1173, 631] on span "button" at bounding box center [1167, 629] width 23 height 11
click at [167, 511] on icon at bounding box center [167, 509] width 16 height 15
click at [490, 509] on icon at bounding box center [493, 502] width 23 height 23
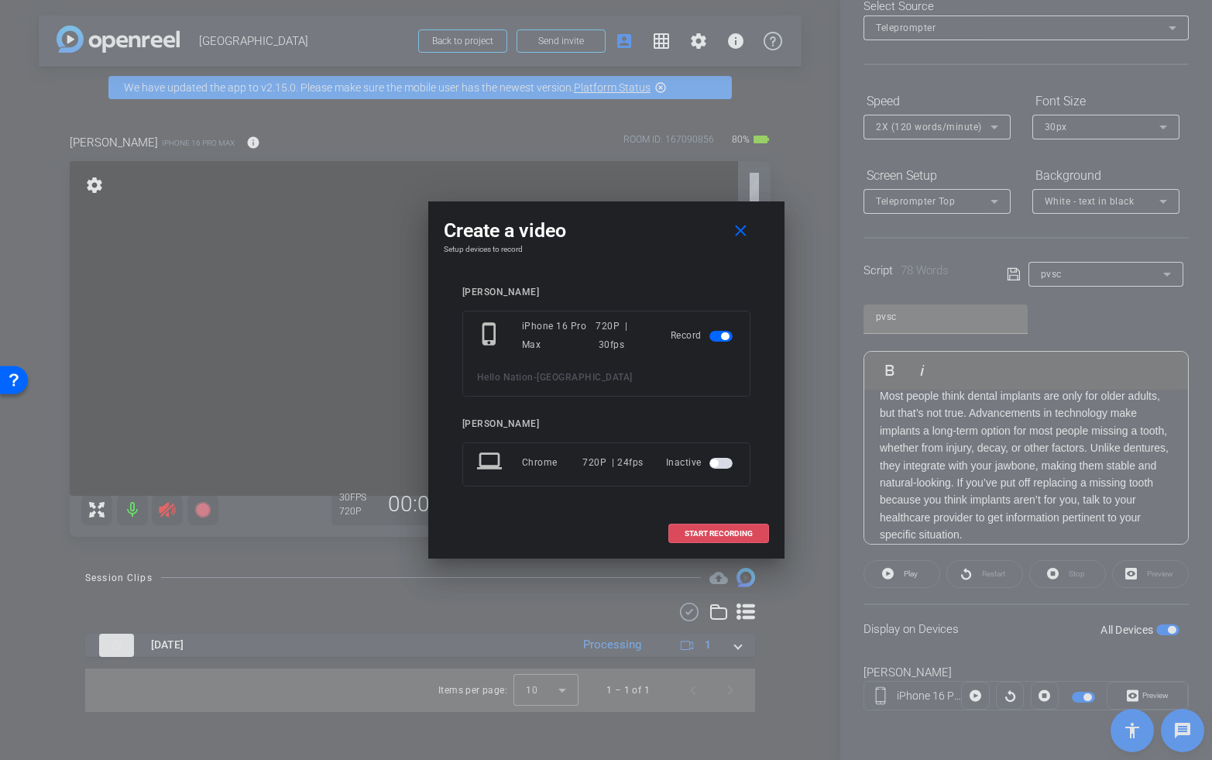
drag, startPoint x: 716, startPoint y: 535, endPoint x: 819, endPoint y: 527, distance: 102.6
click at [717, 534] on span "START RECORDING" at bounding box center [719, 534] width 68 height 8
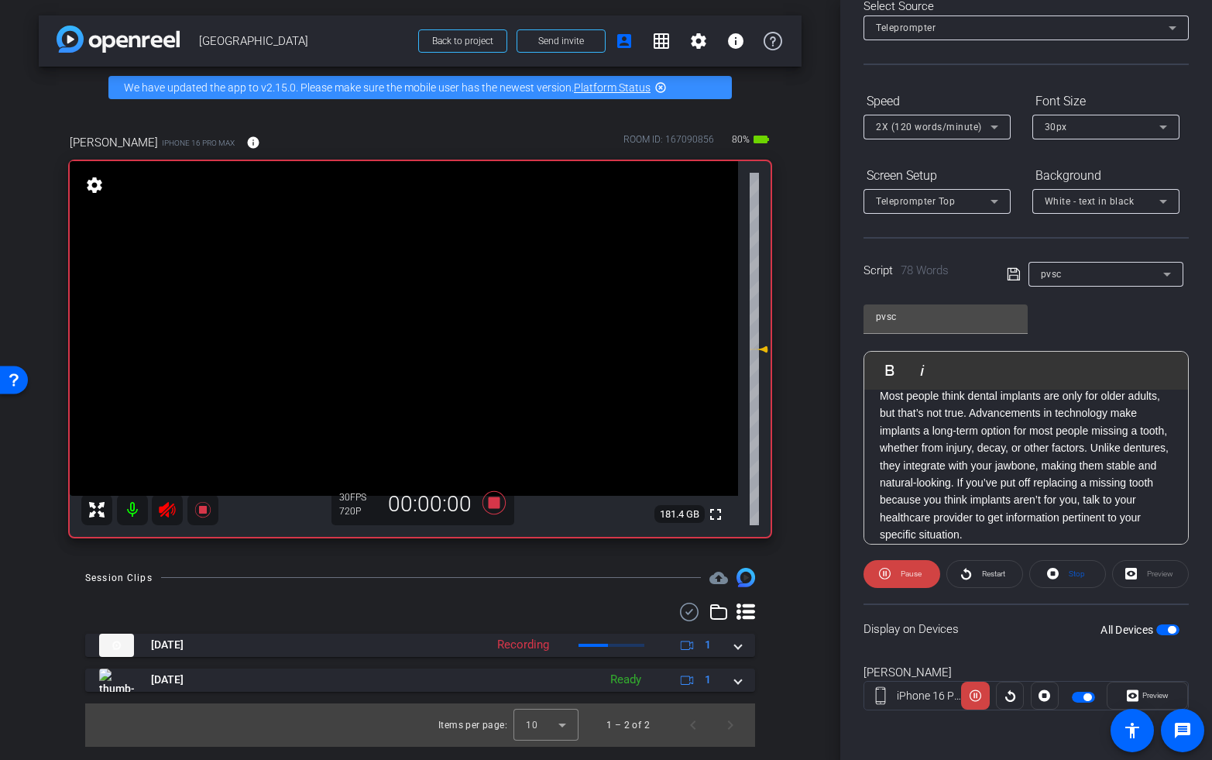
click at [988, 578] on span "Restart" at bounding box center [993, 573] width 23 height 9
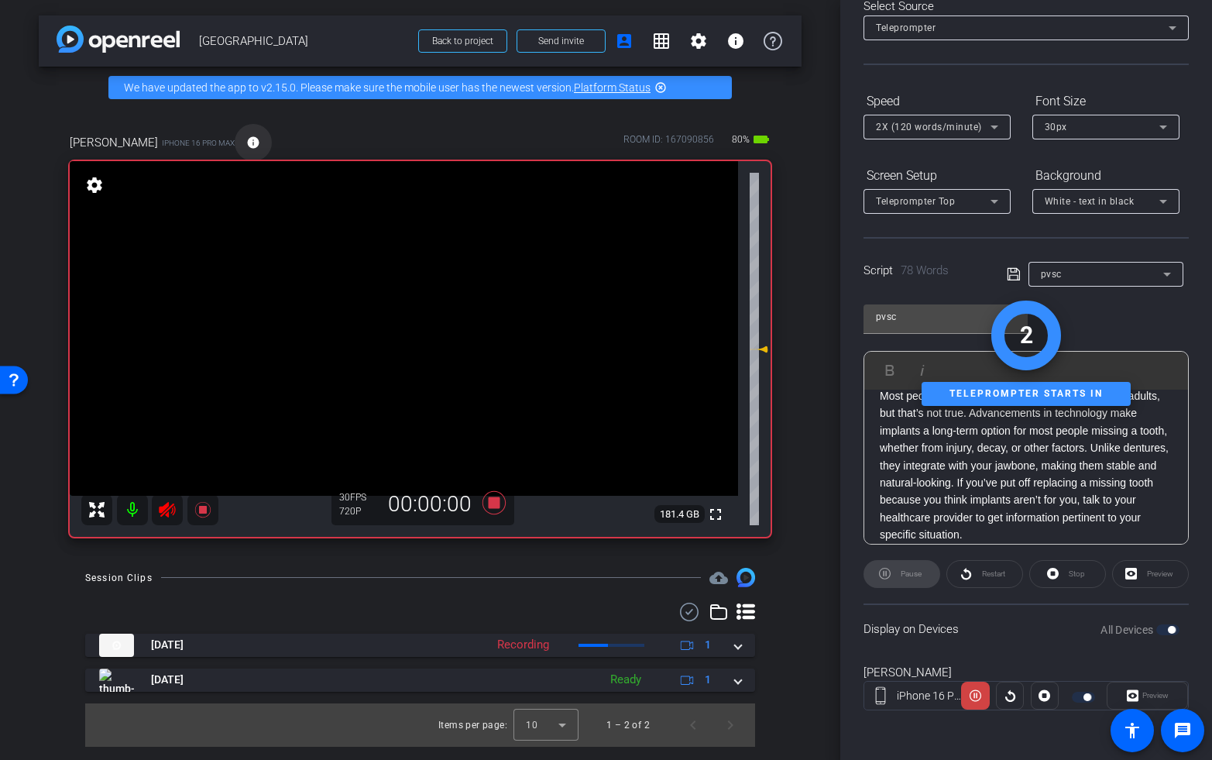
click at [235, 145] on span at bounding box center [253, 142] width 37 height 37
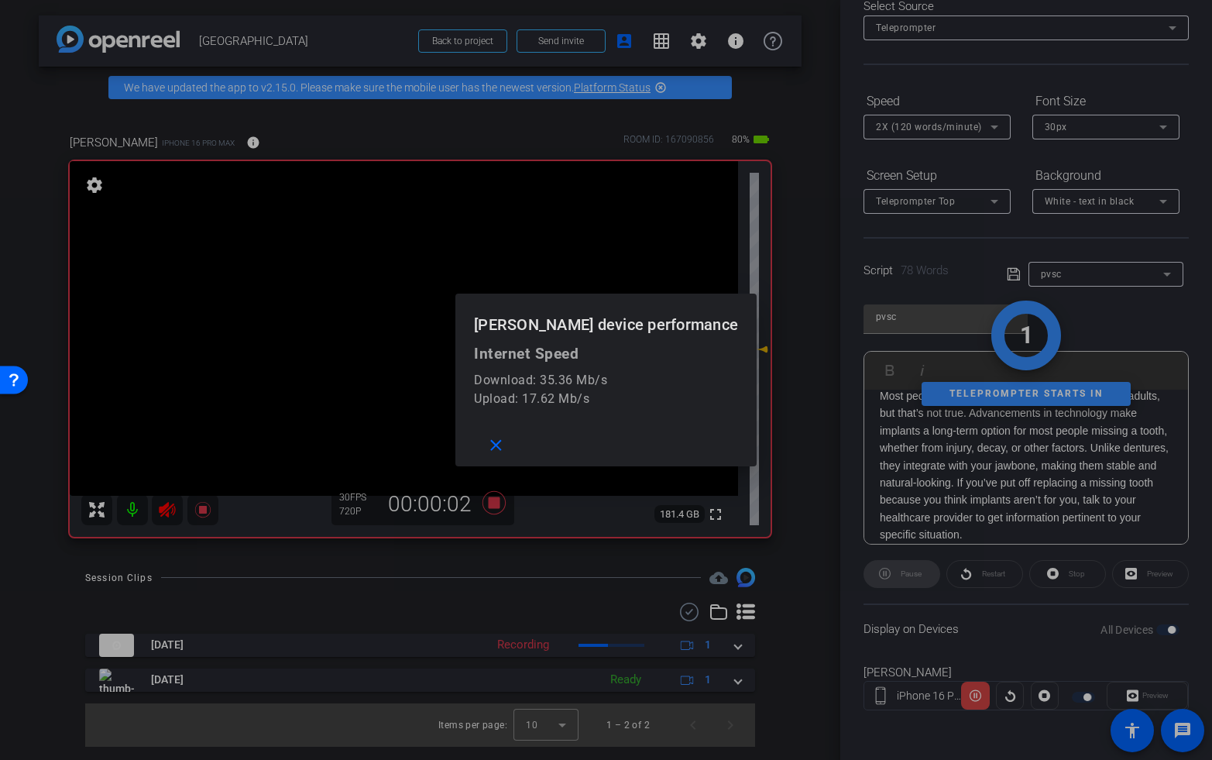
click at [359, 150] on div at bounding box center [606, 380] width 1212 height 760
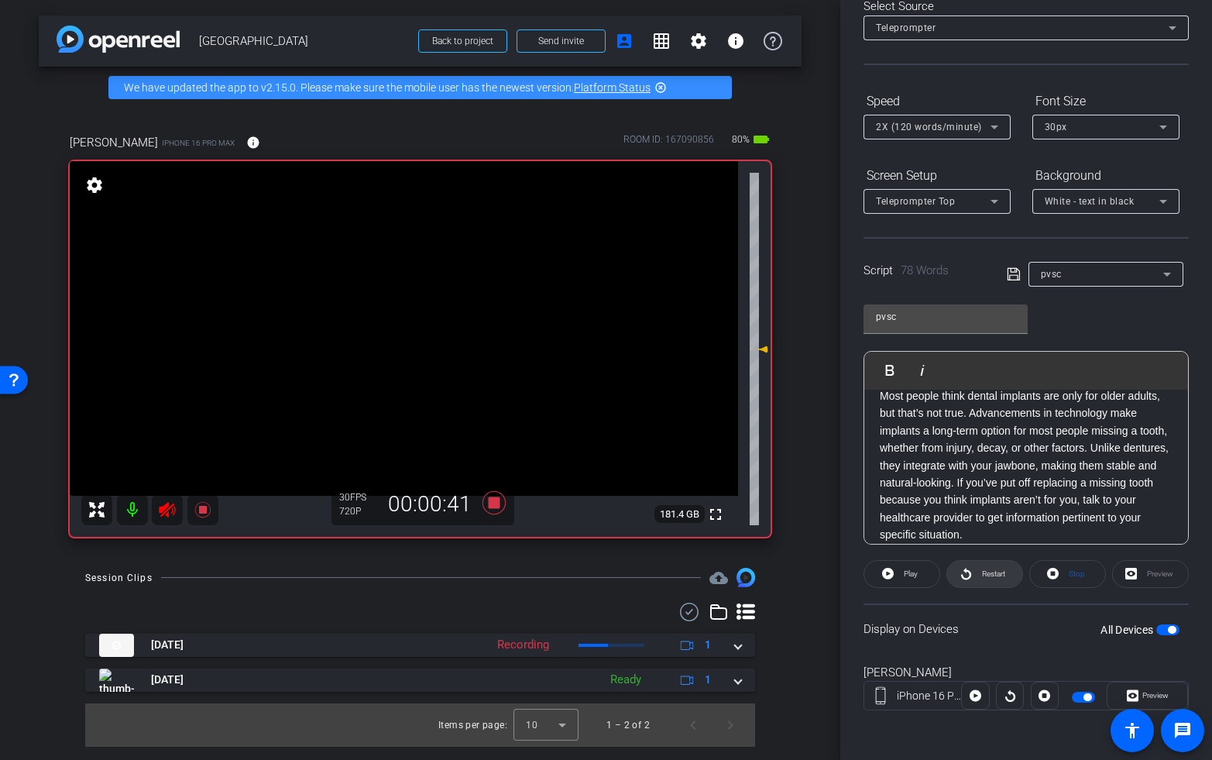
click at [997, 575] on span "Restart" at bounding box center [993, 573] width 23 height 9
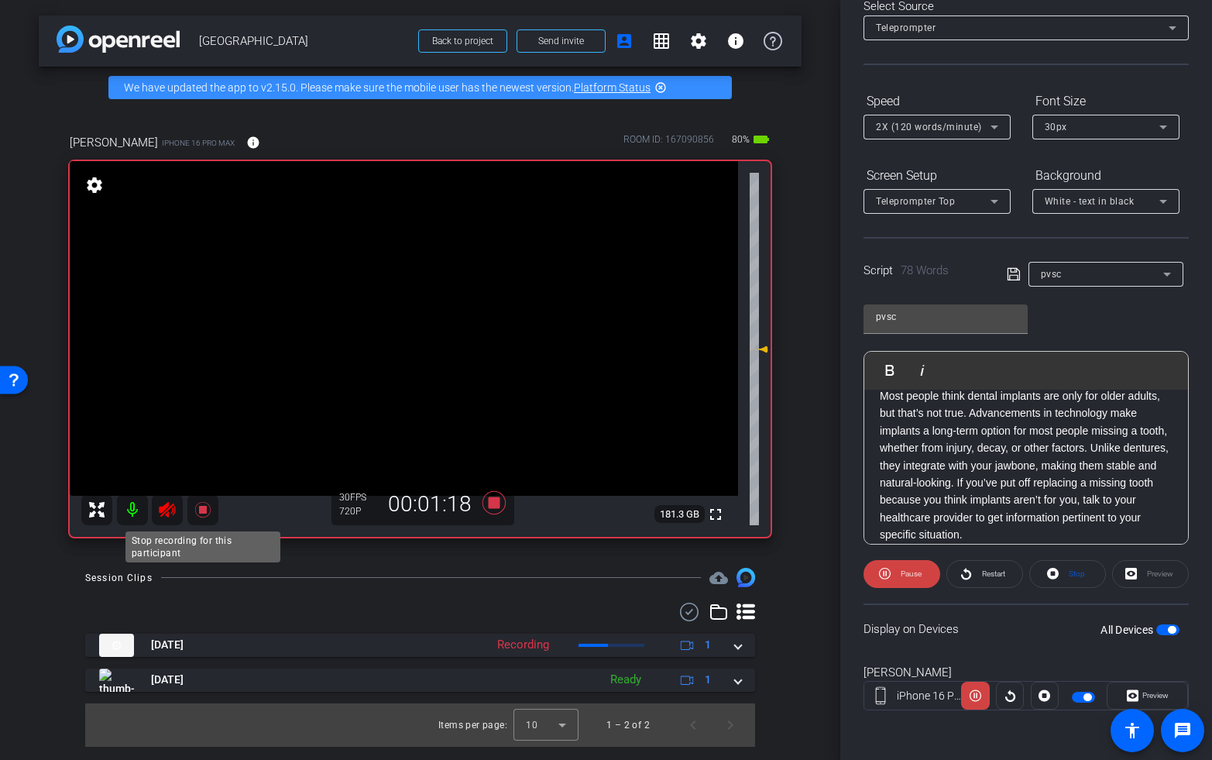
click at [201, 509] on icon at bounding box center [201, 509] width 15 height 15
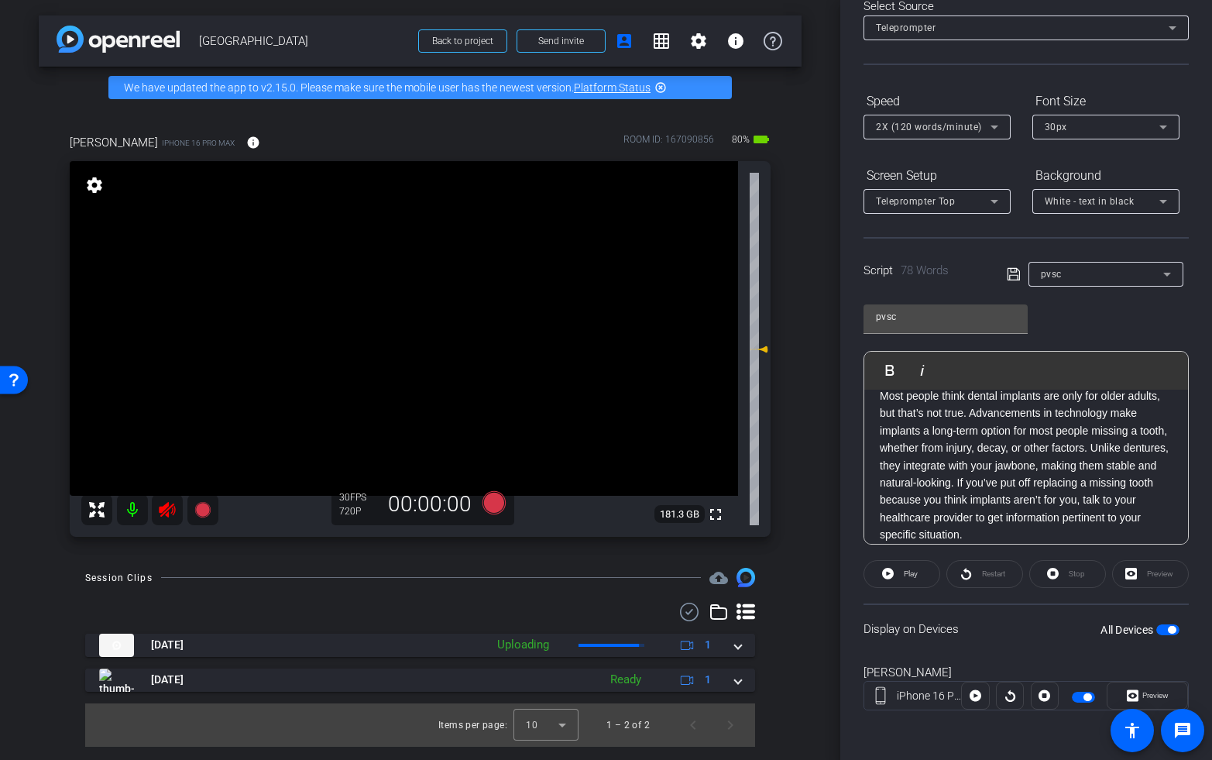
click at [163, 514] on icon at bounding box center [167, 509] width 16 height 15
click at [953, 540] on p "Most people think dental implants are only for older adults, but that’s not tru…" at bounding box center [1026, 465] width 293 height 156
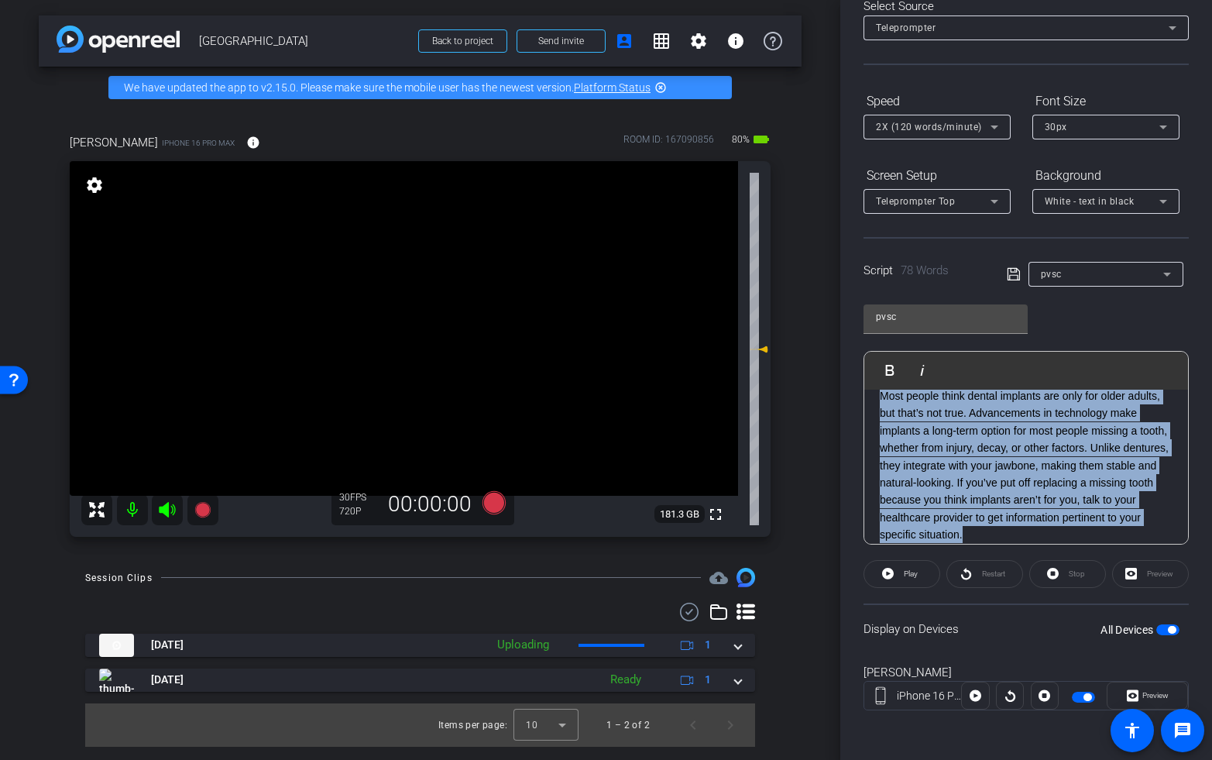
scroll to position [0, 0]
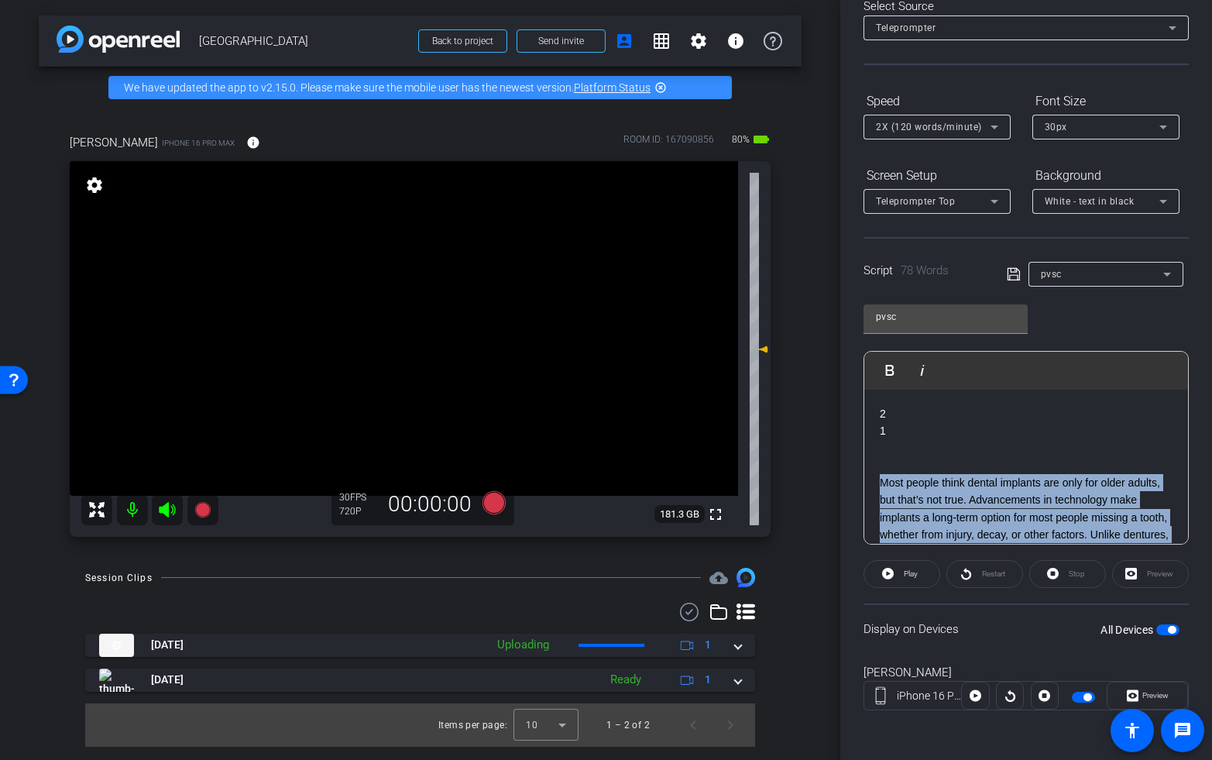
drag, startPoint x: 897, startPoint y: 432, endPoint x: 881, endPoint y: 482, distance: 51.9
click at [881, 482] on p "Most people think dental implants are only for older adults, but that’s not tru…" at bounding box center [1026, 552] width 293 height 156
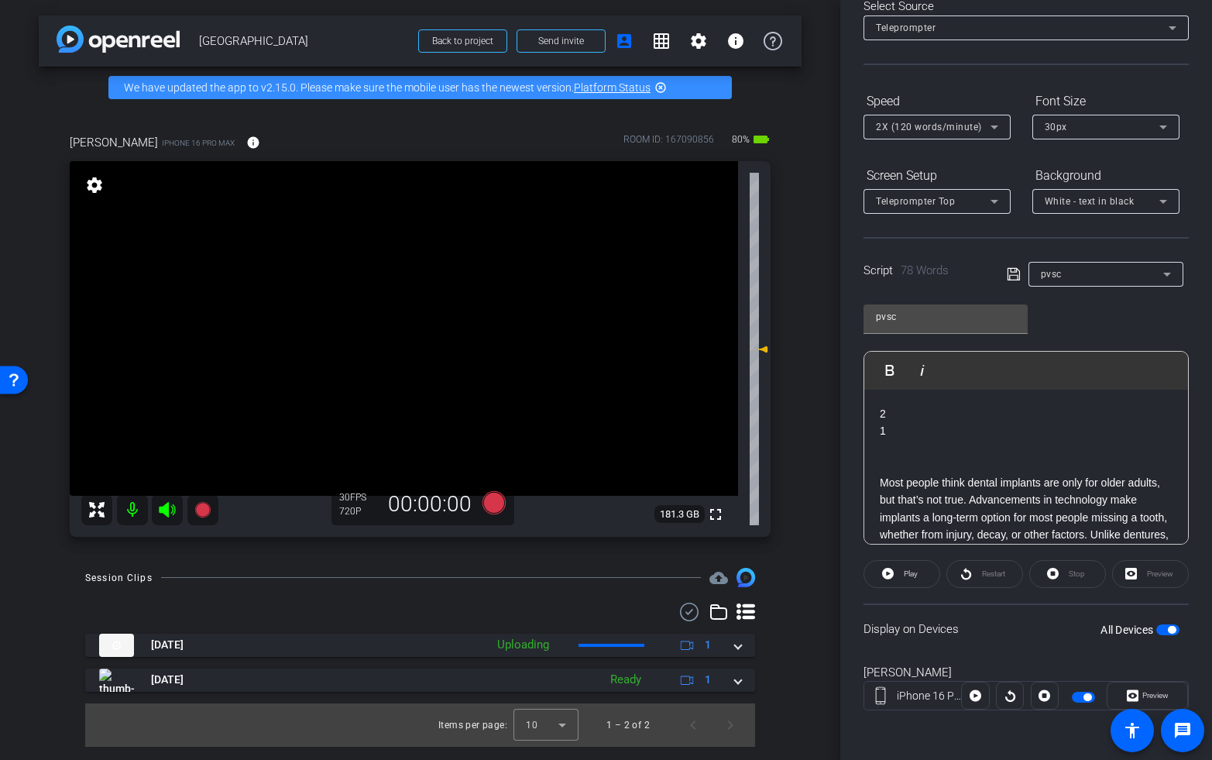
scroll to position [87, 0]
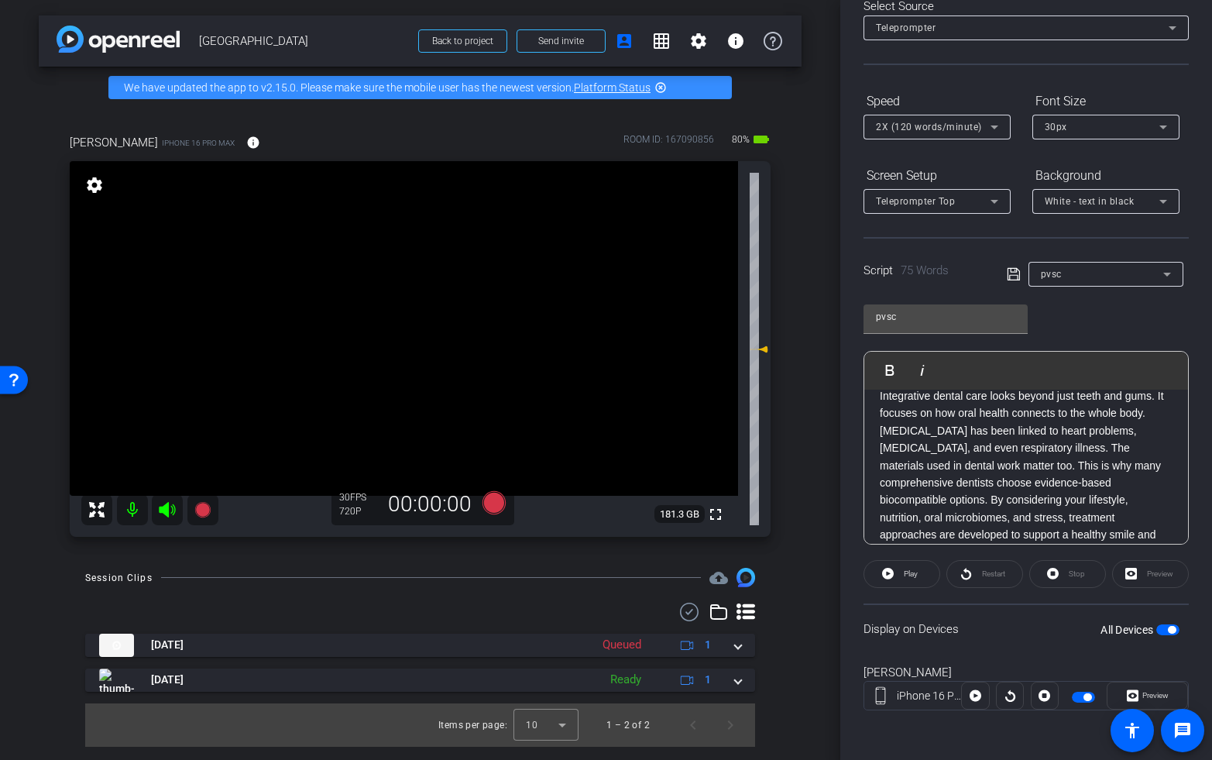
click at [1166, 628] on span "button" at bounding box center [1167, 629] width 23 height 11
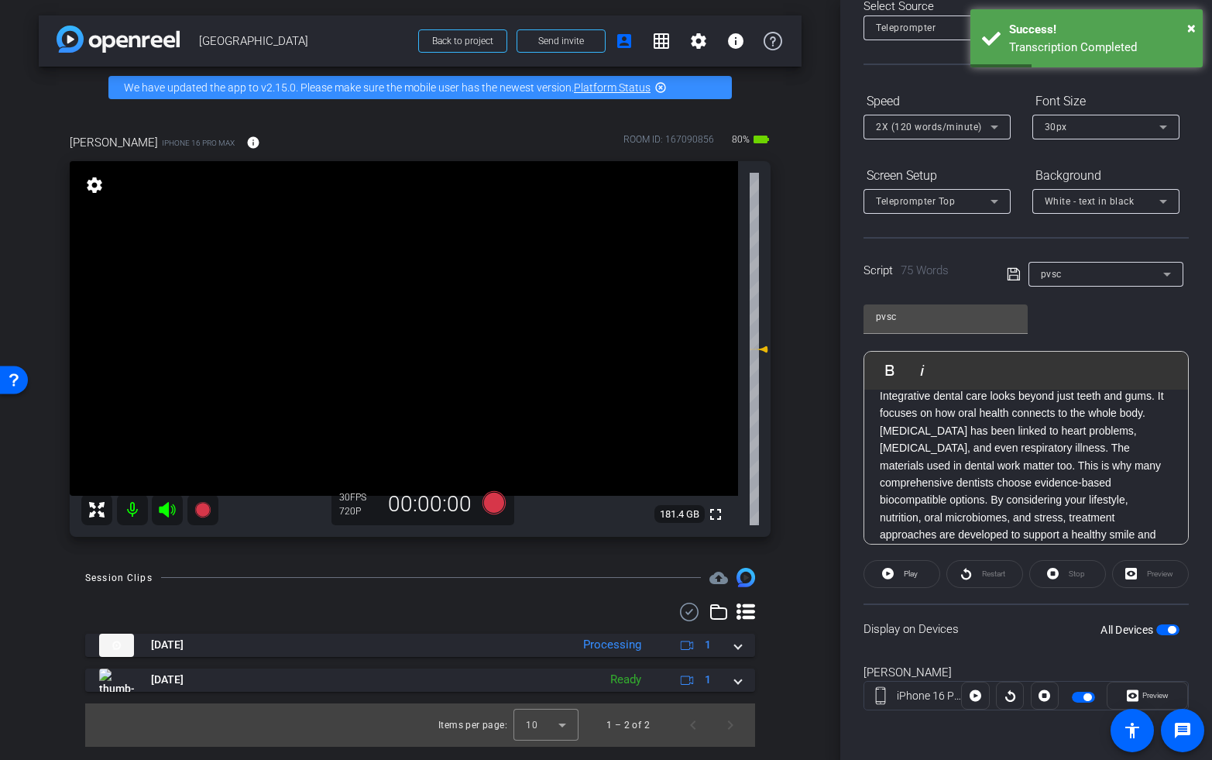
click at [173, 510] on icon at bounding box center [167, 509] width 16 height 15
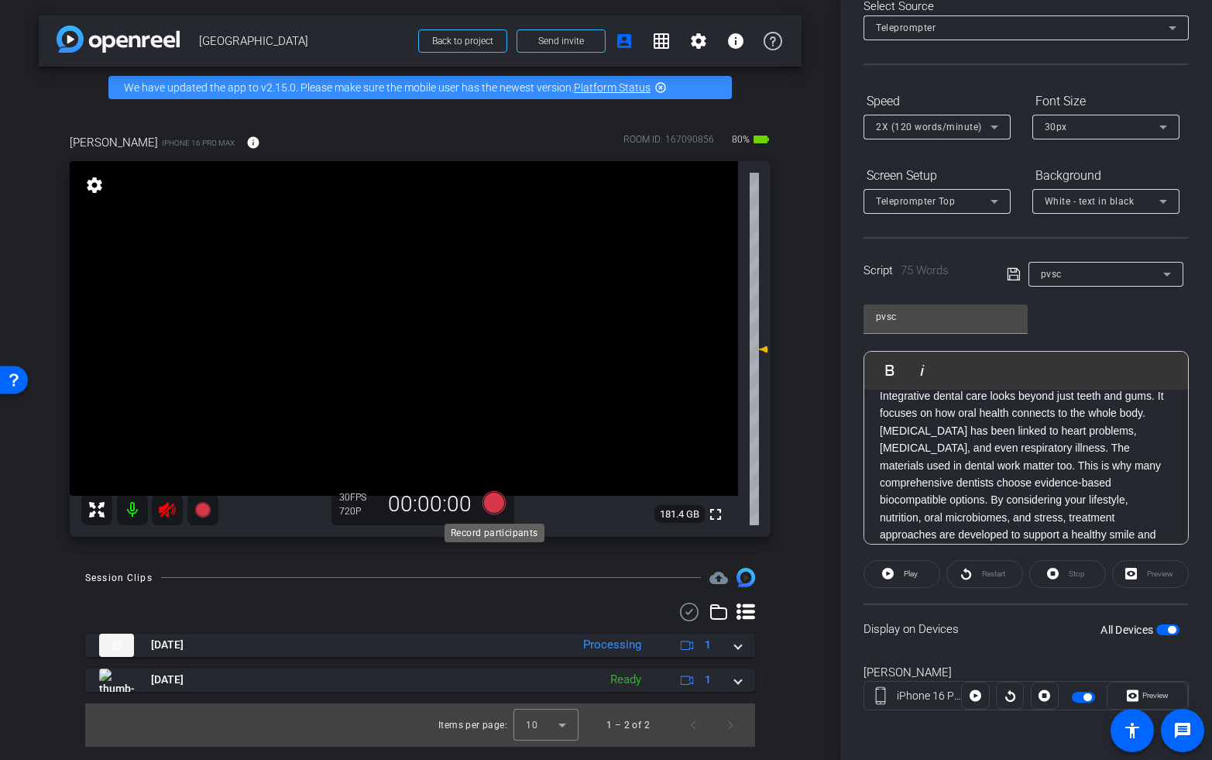
click at [495, 506] on icon at bounding box center [493, 502] width 23 height 23
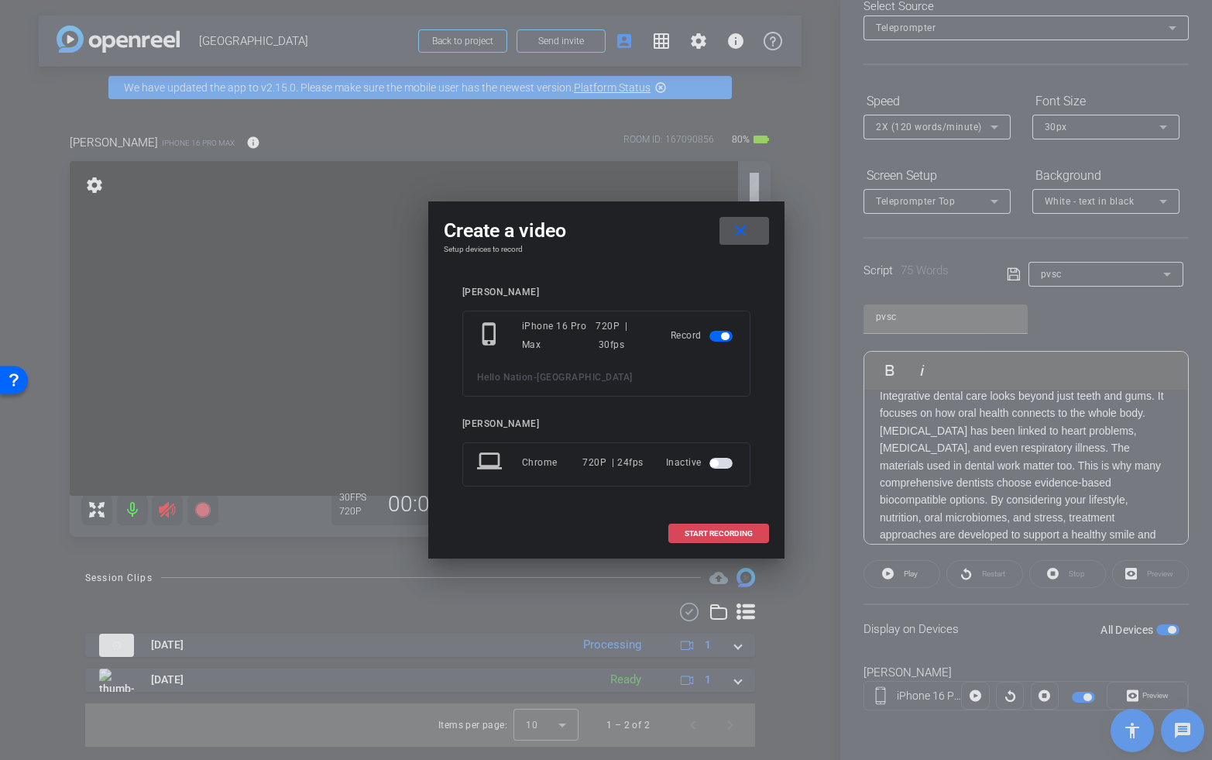
click at [713, 538] on span at bounding box center [718, 533] width 99 height 37
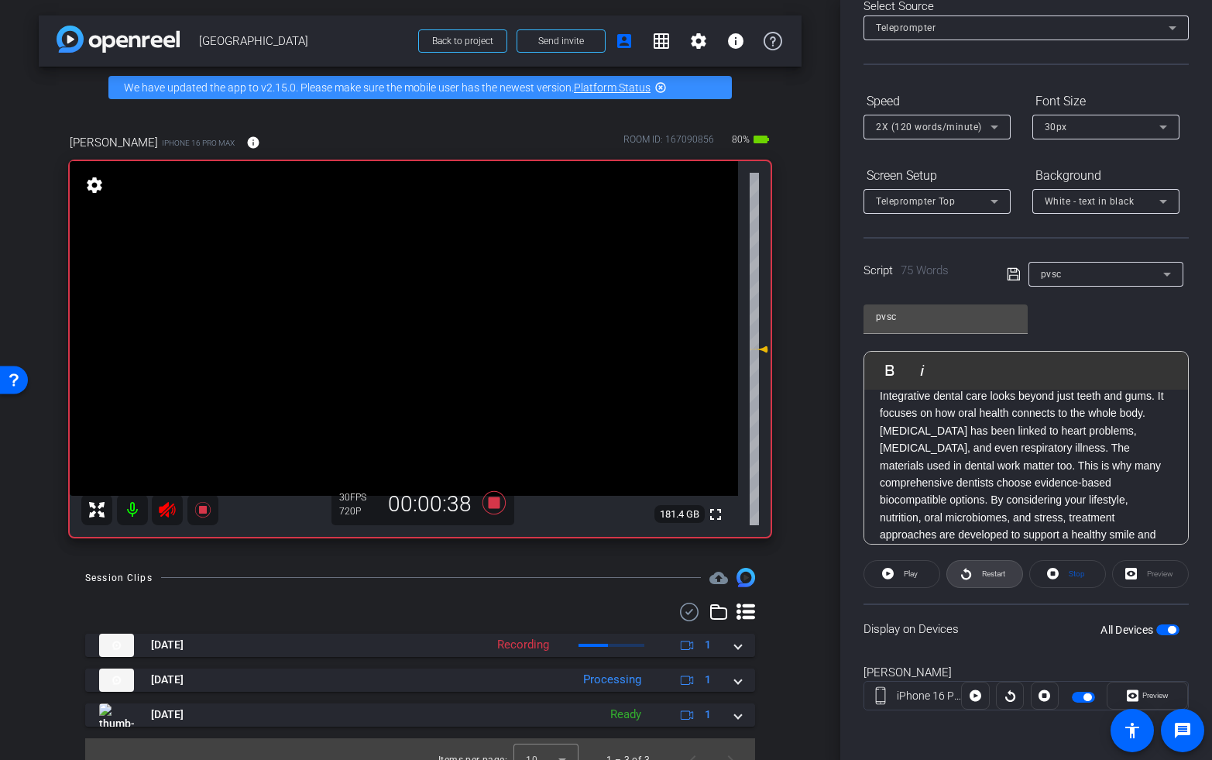
drag, startPoint x: 994, startPoint y: 576, endPoint x: 1025, endPoint y: 582, distance: 31.6
click at [995, 576] on span "Restart" at bounding box center [993, 573] width 23 height 9
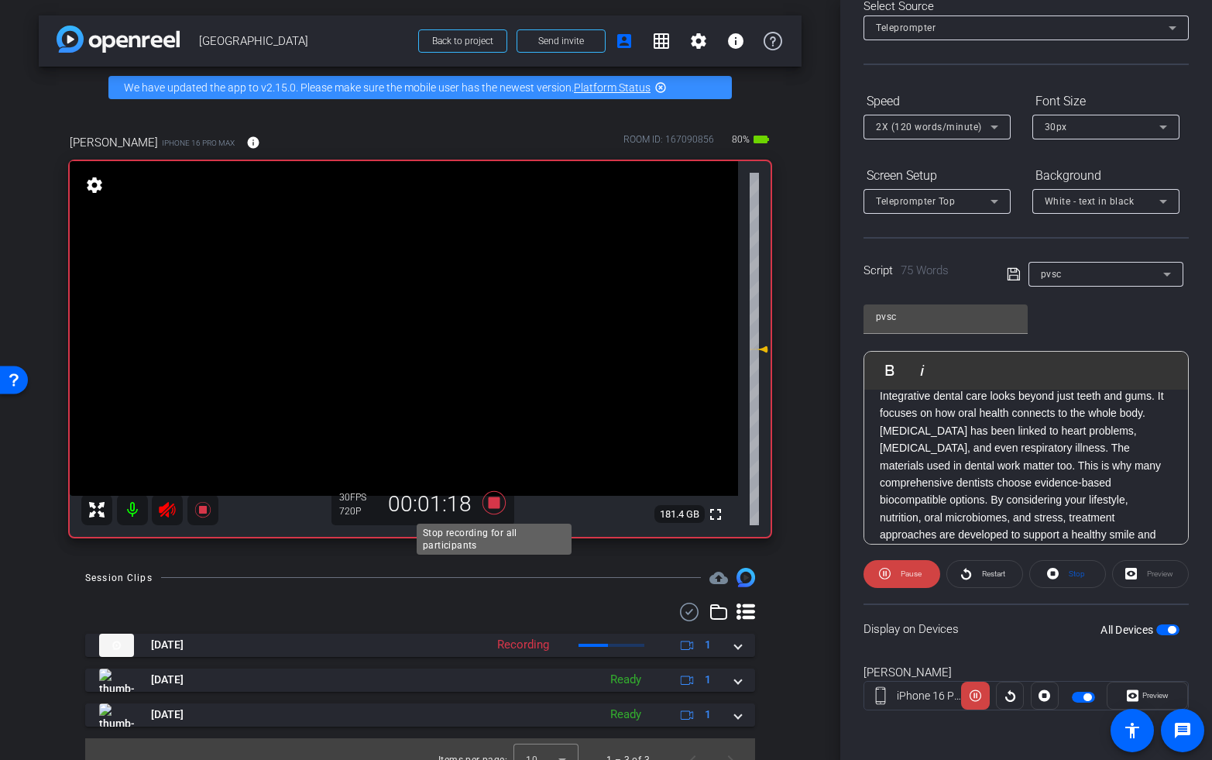
click at [490, 500] on icon at bounding box center [493, 502] width 23 height 23
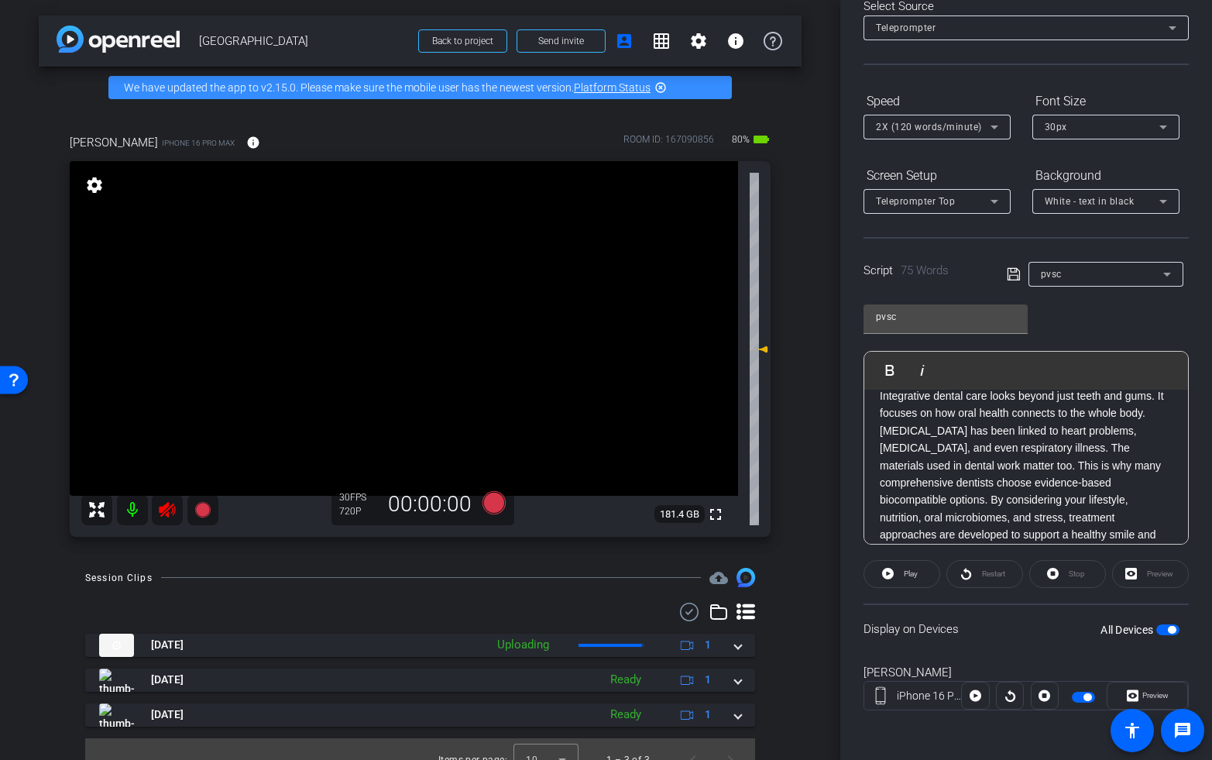
drag, startPoint x: 812, startPoint y: 420, endPoint x: 863, endPoint y: 438, distance: 53.4
click at [815, 422] on div "arrow_back Pacific View Smile Center_ Back to project Send invite account_box g…" at bounding box center [420, 380] width 840 height 760
click at [168, 510] on icon at bounding box center [167, 509] width 16 height 15
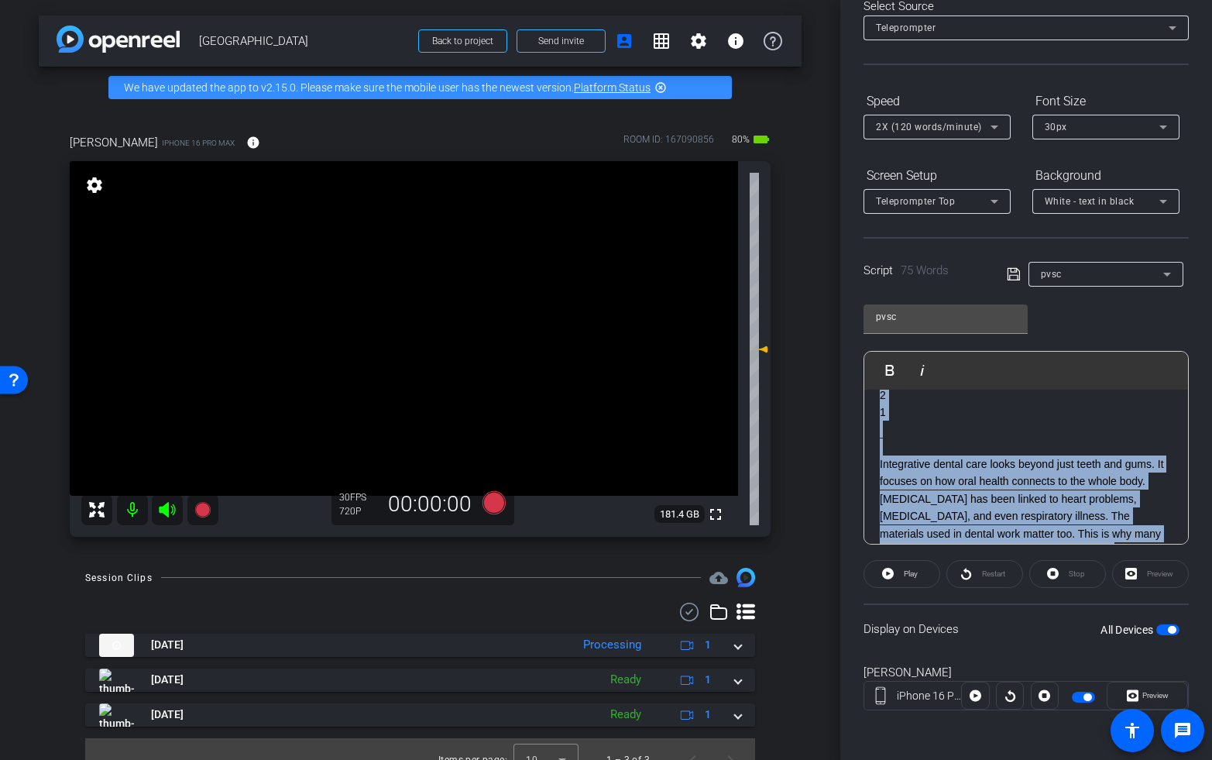
scroll to position [0, 0]
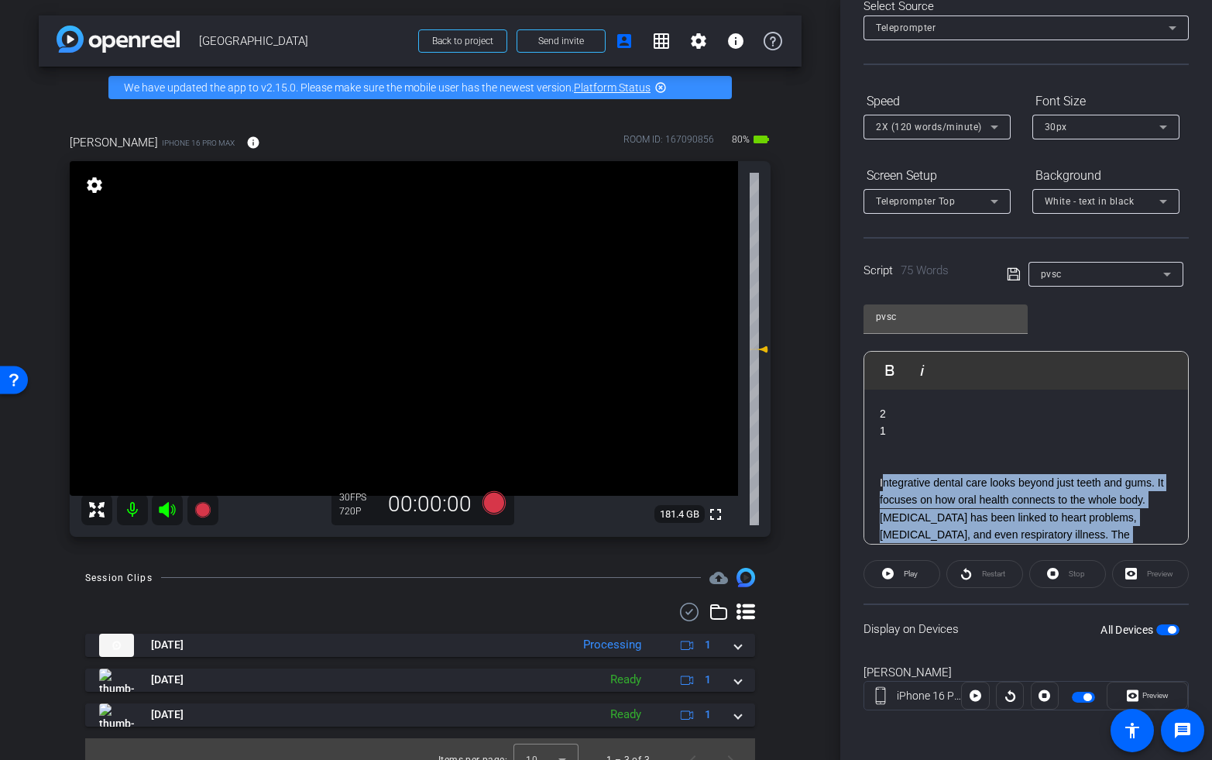
drag, startPoint x: 908, startPoint y: 445, endPoint x: 941, endPoint y: 532, distance: 92.6
click at [882, 478] on p "Integrative dental care looks beyond just teeth and gums. It focuses on how ora…" at bounding box center [1026, 560] width 293 height 173
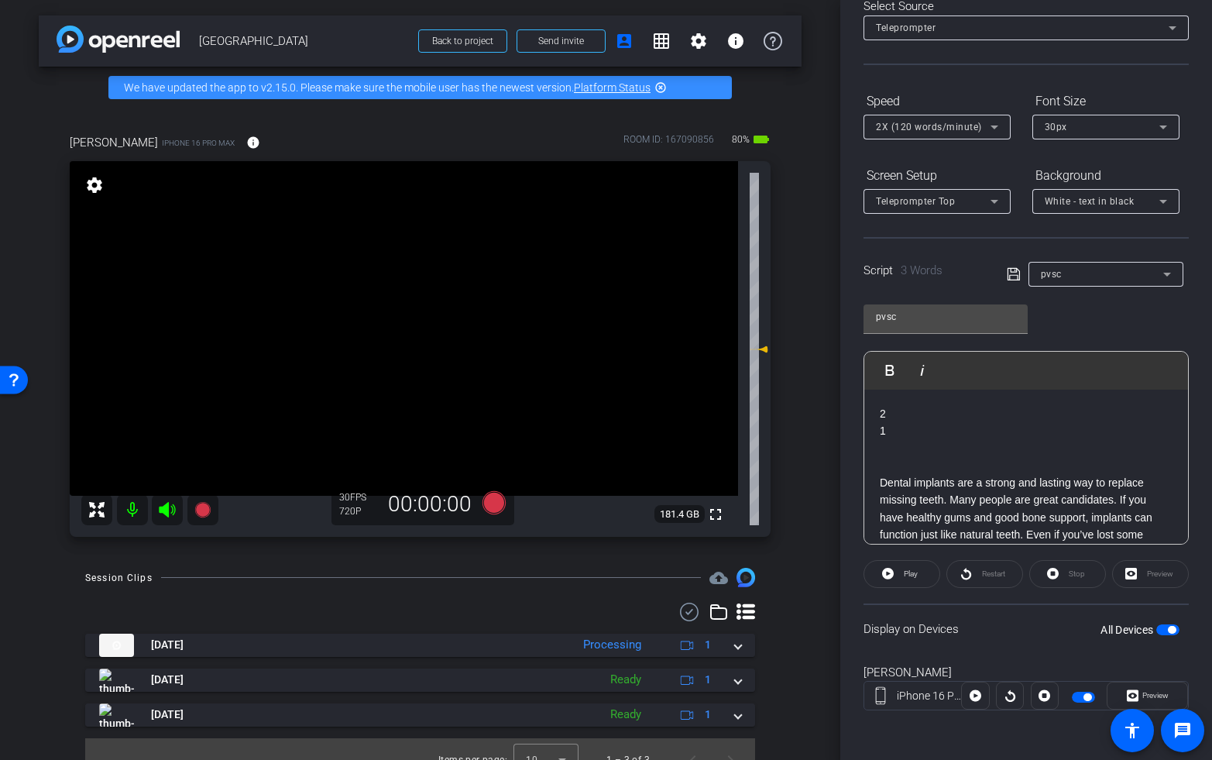
scroll to position [104, 0]
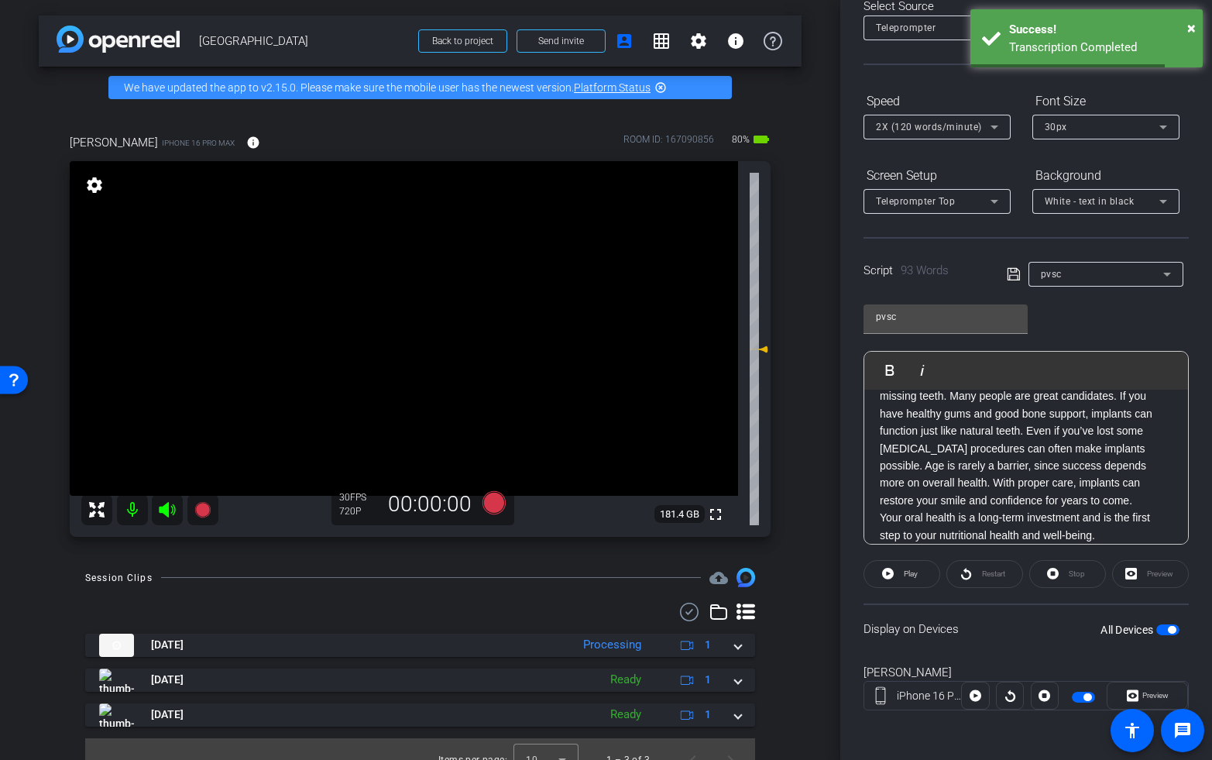
click at [1170, 631] on span "button" at bounding box center [1172, 630] width 8 height 8
click at [1168, 631] on span "button" at bounding box center [1167, 629] width 23 height 11
click at [166, 508] on icon at bounding box center [167, 509] width 16 height 15
click at [500, 502] on icon at bounding box center [493, 502] width 23 height 23
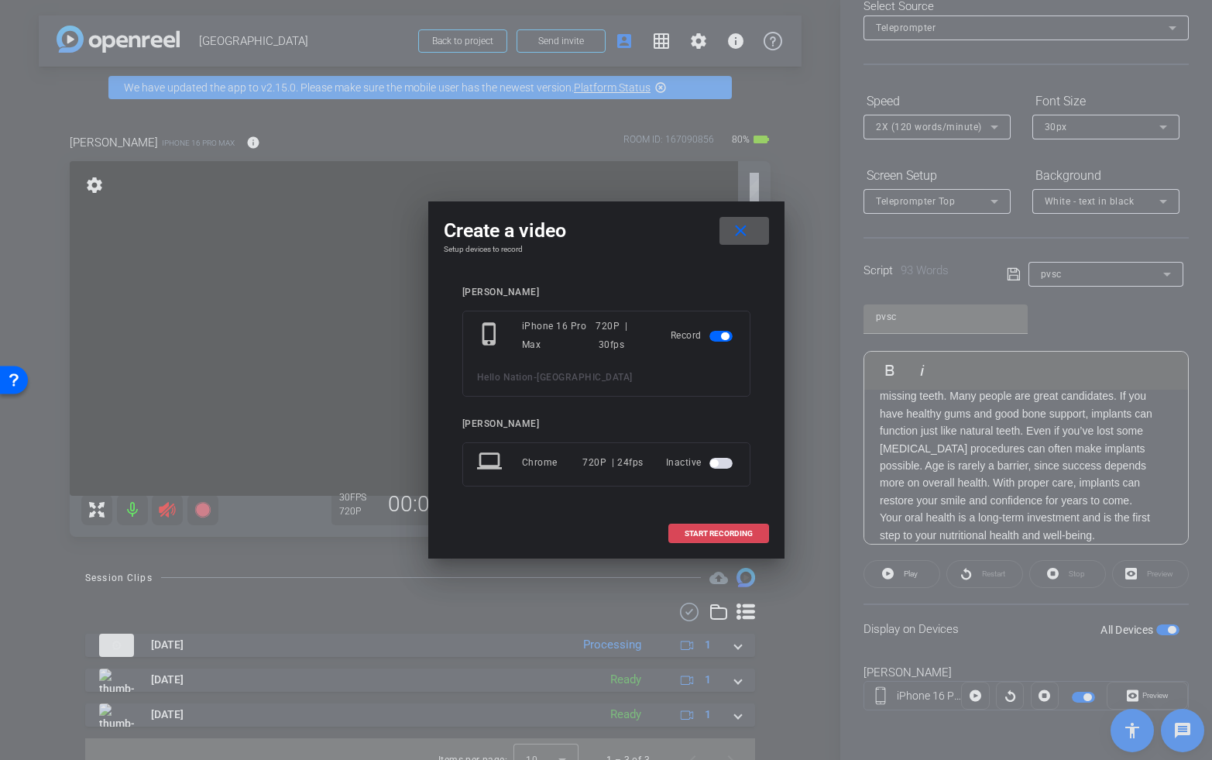
click at [713, 537] on span "START RECORDING" at bounding box center [719, 534] width 68 height 8
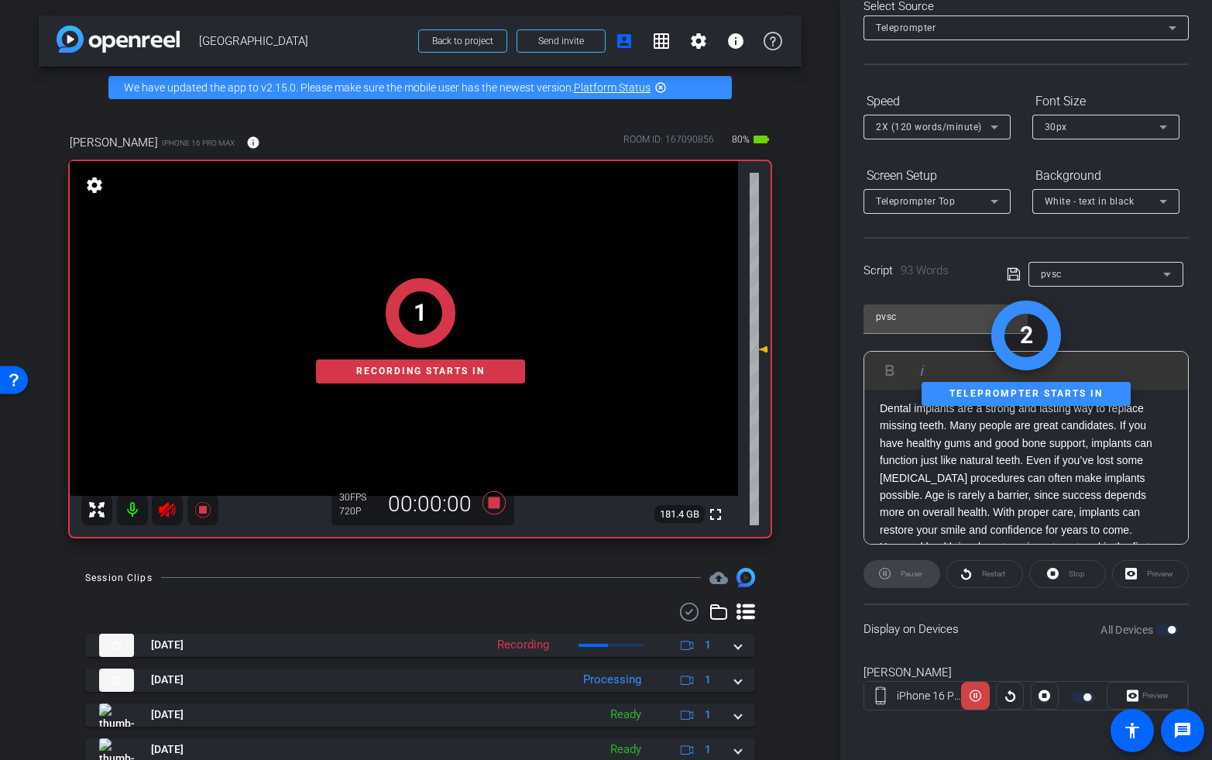
scroll to position [72, 0]
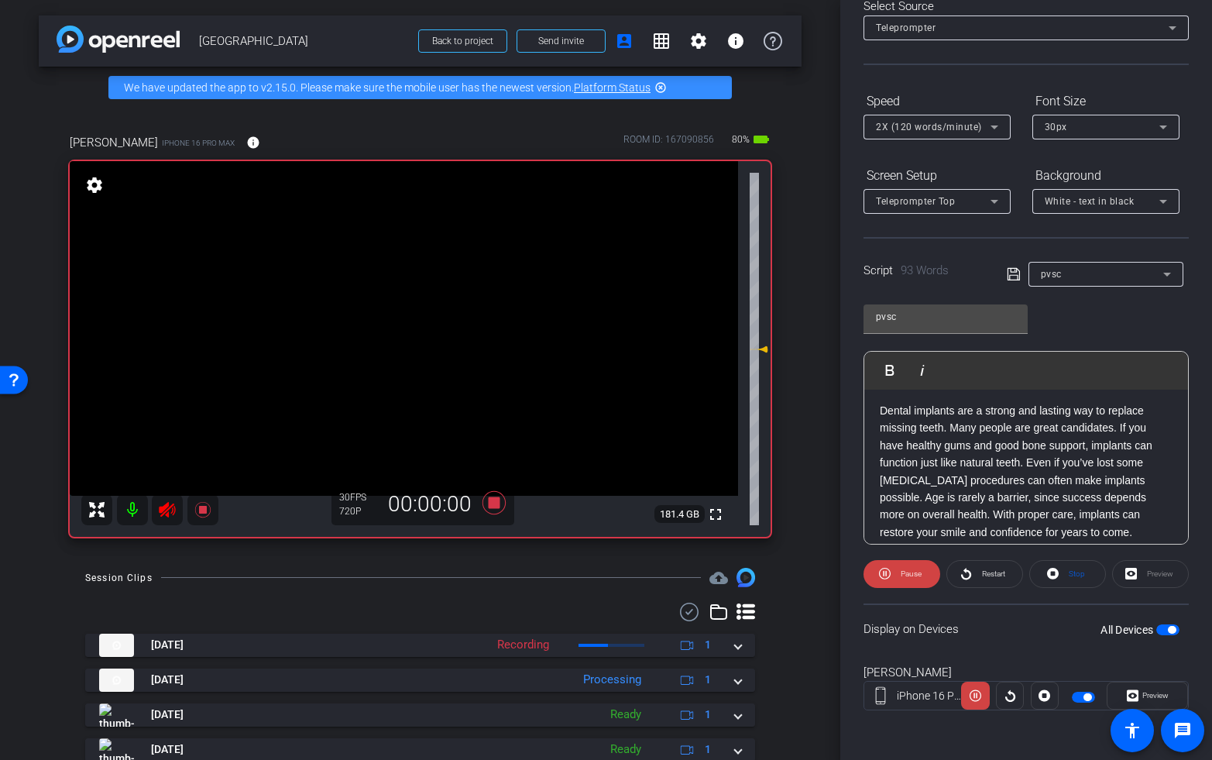
click at [978, 579] on span "Restart" at bounding box center [991, 574] width 27 height 22
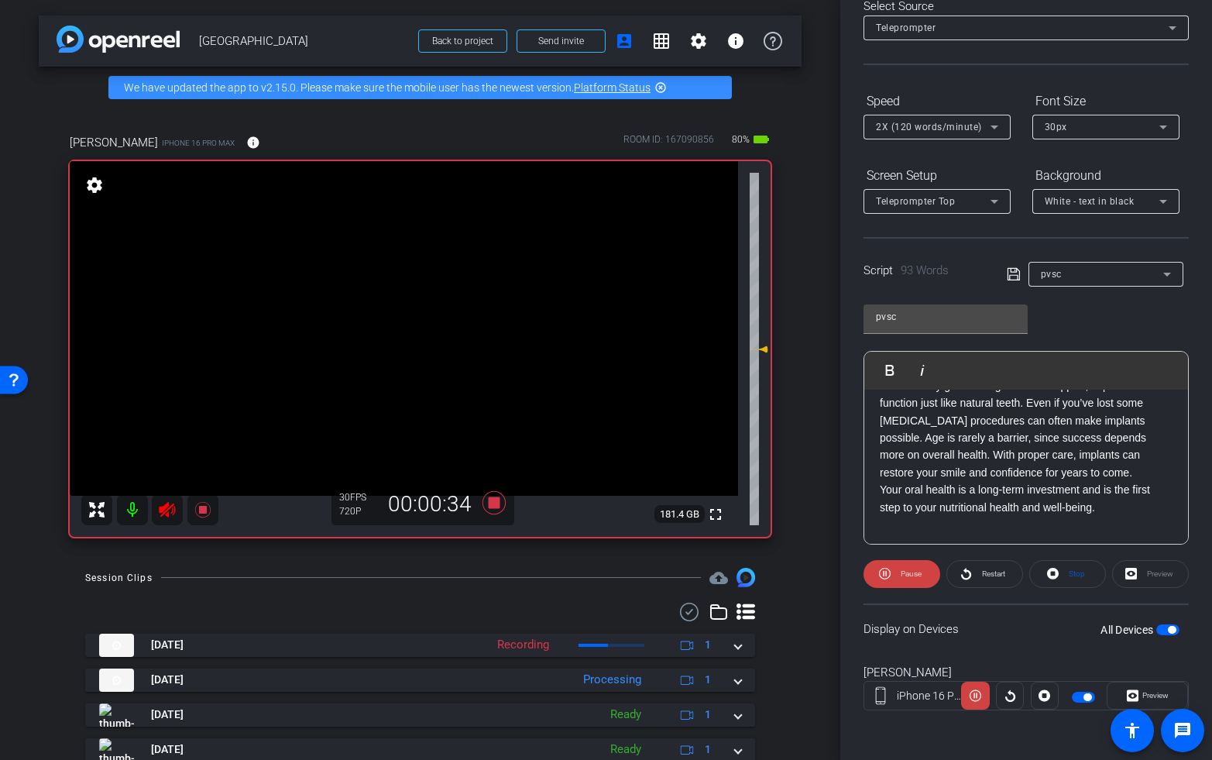
scroll to position [124, 0]
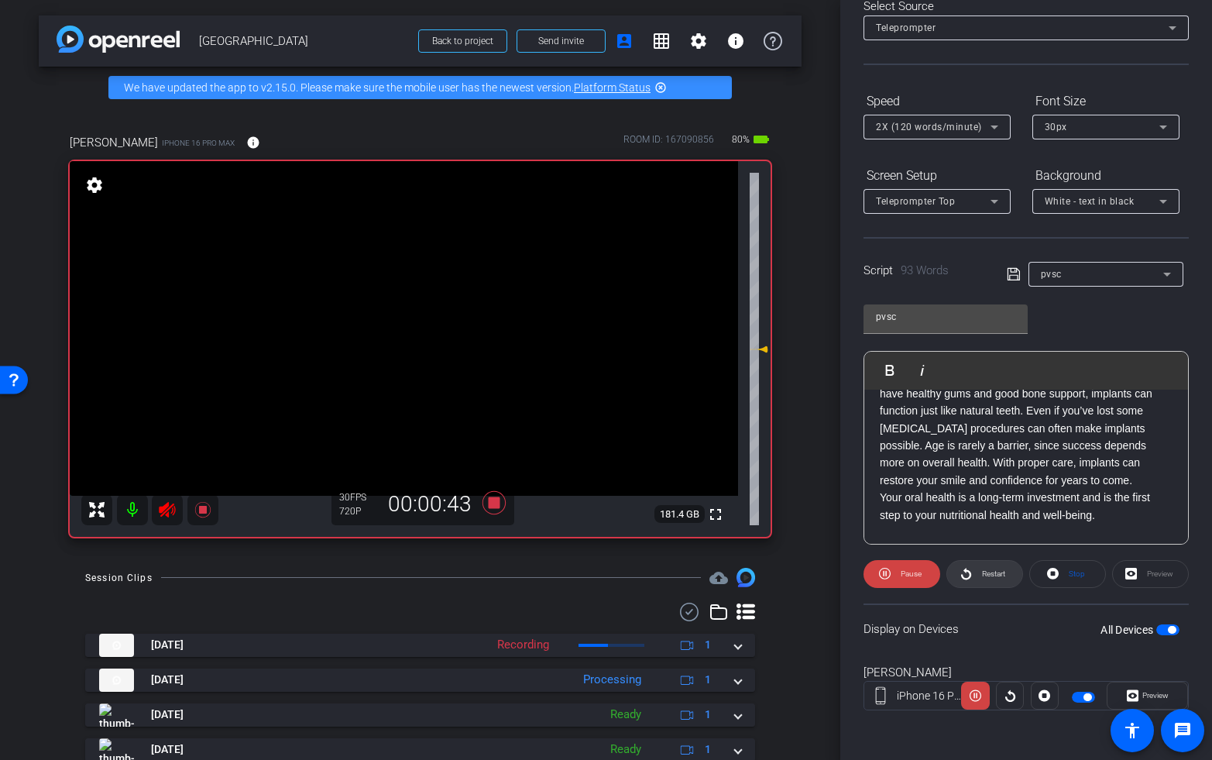
click at [989, 573] on span "Restart" at bounding box center [993, 573] width 23 height 9
click at [991, 575] on span "Restart" at bounding box center [993, 573] width 23 height 9
drag, startPoint x: 203, startPoint y: 509, endPoint x: 180, endPoint y: 510, distance: 22.5
click at [201, 509] on icon at bounding box center [201, 509] width 15 height 15
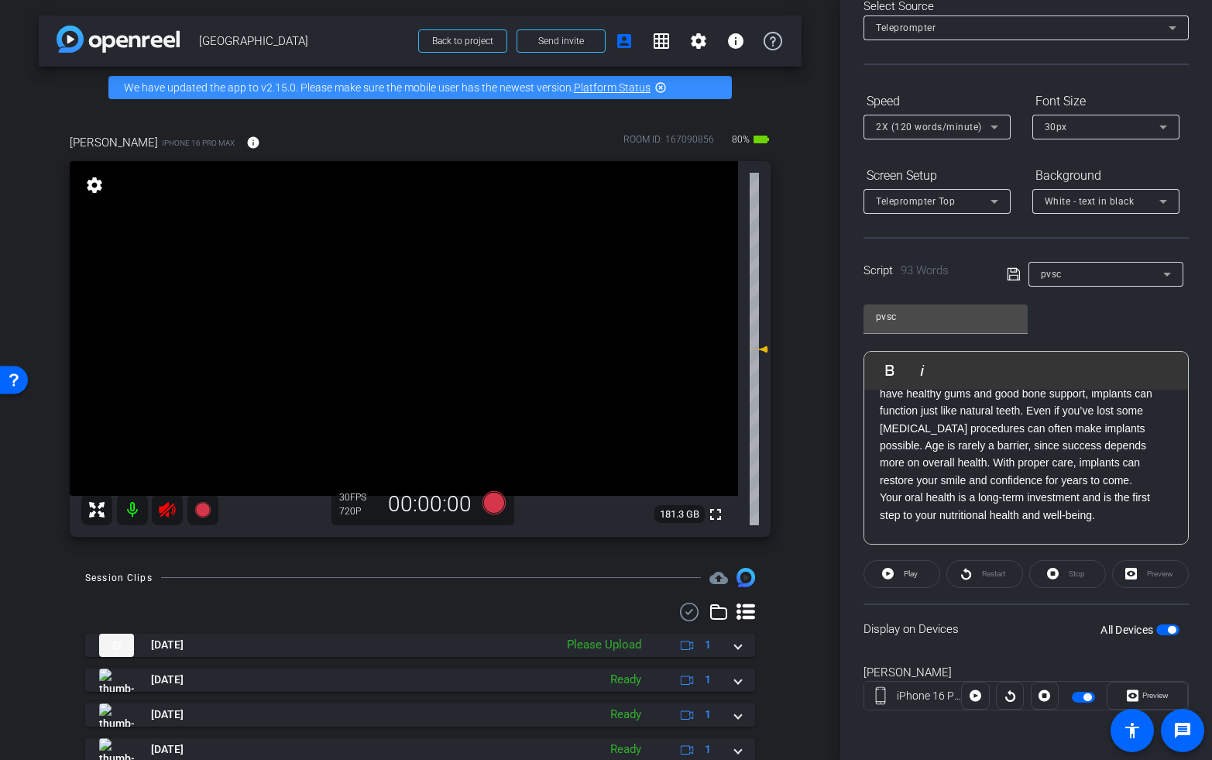
click at [168, 510] on icon at bounding box center [167, 509] width 19 height 19
click at [1170, 629] on span "button" at bounding box center [1172, 630] width 8 height 8
click at [493, 500] on icon at bounding box center [493, 502] width 23 height 23
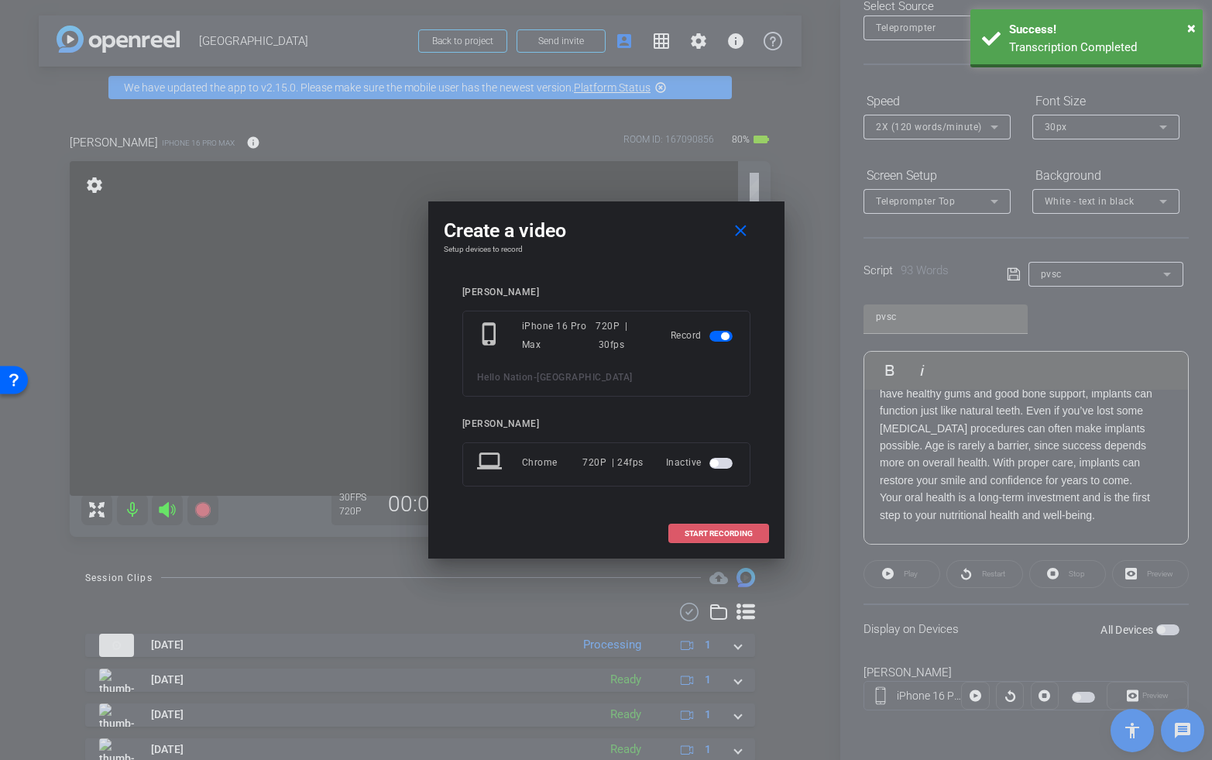
click at [748, 537] on span "START RECORDING" at bounding box center [719, 534] width 68 height 8
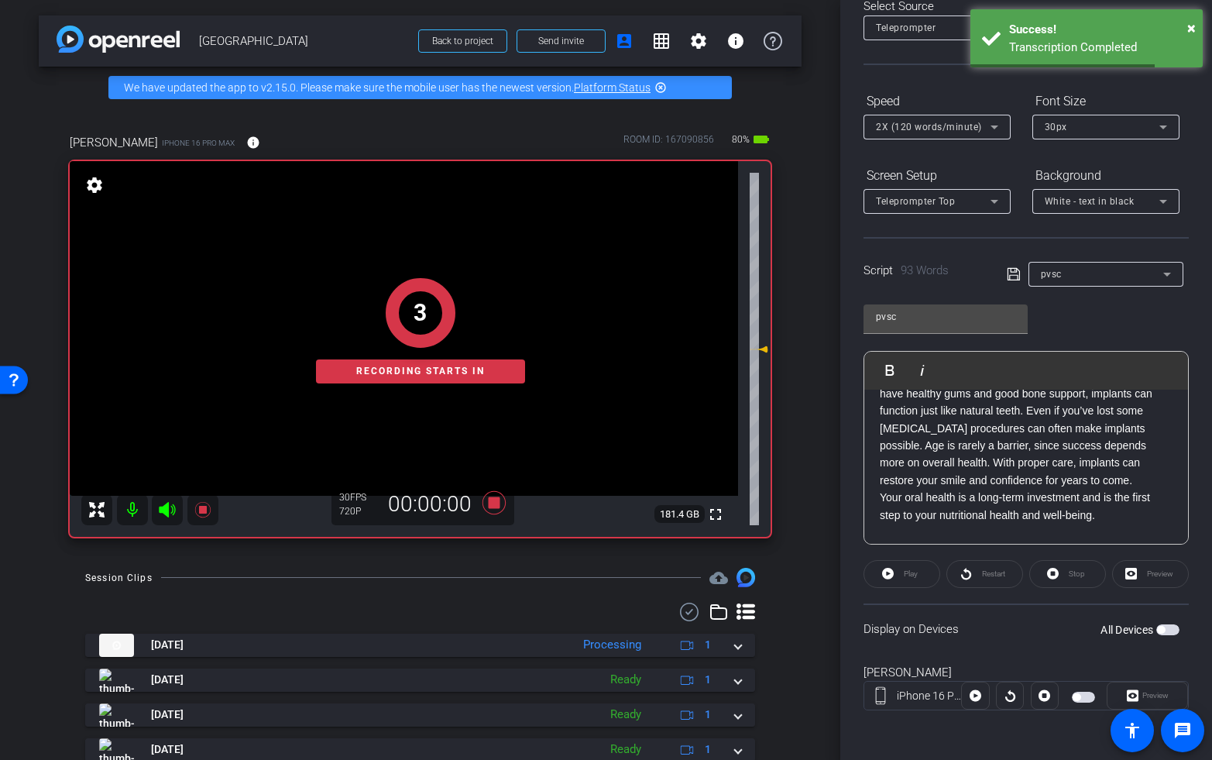
click at [162, 511] on div "3 Recording starts in" at bounding box center [420, 330] width 701 height 413
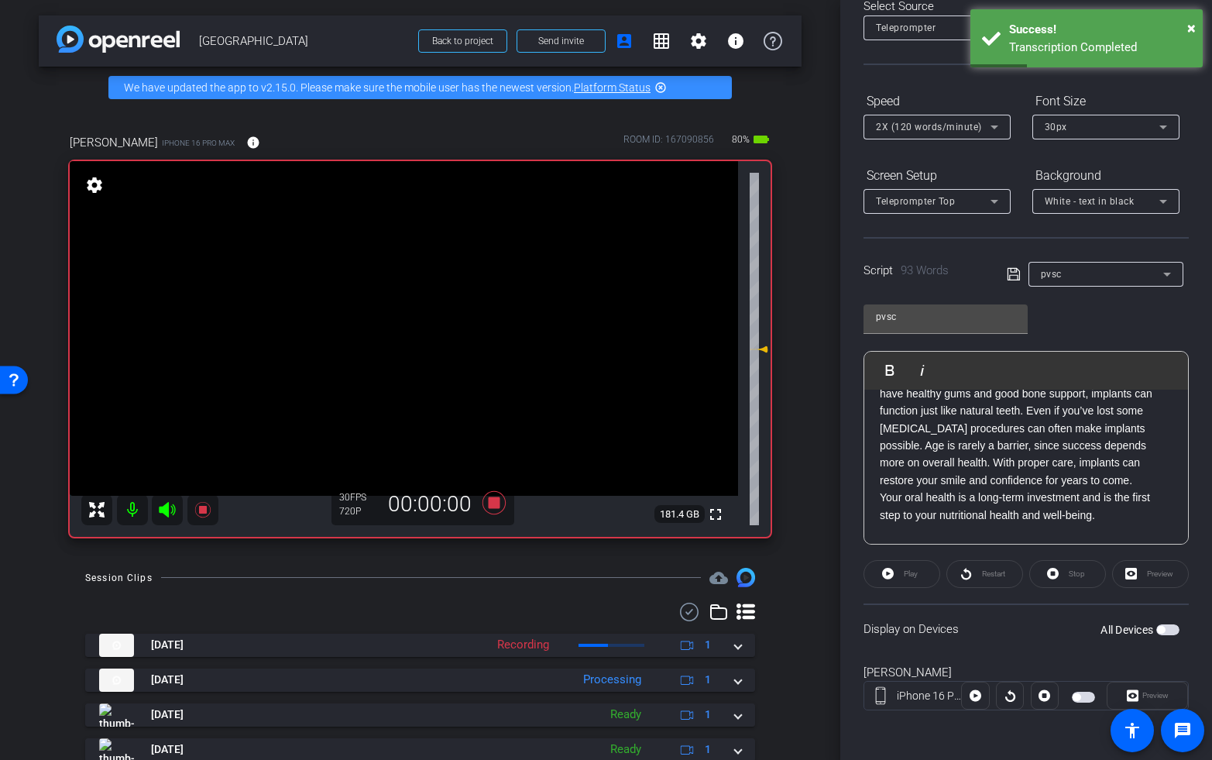
click at [165, 509] on icon at bounding box center [167, 509] width 16 height 15
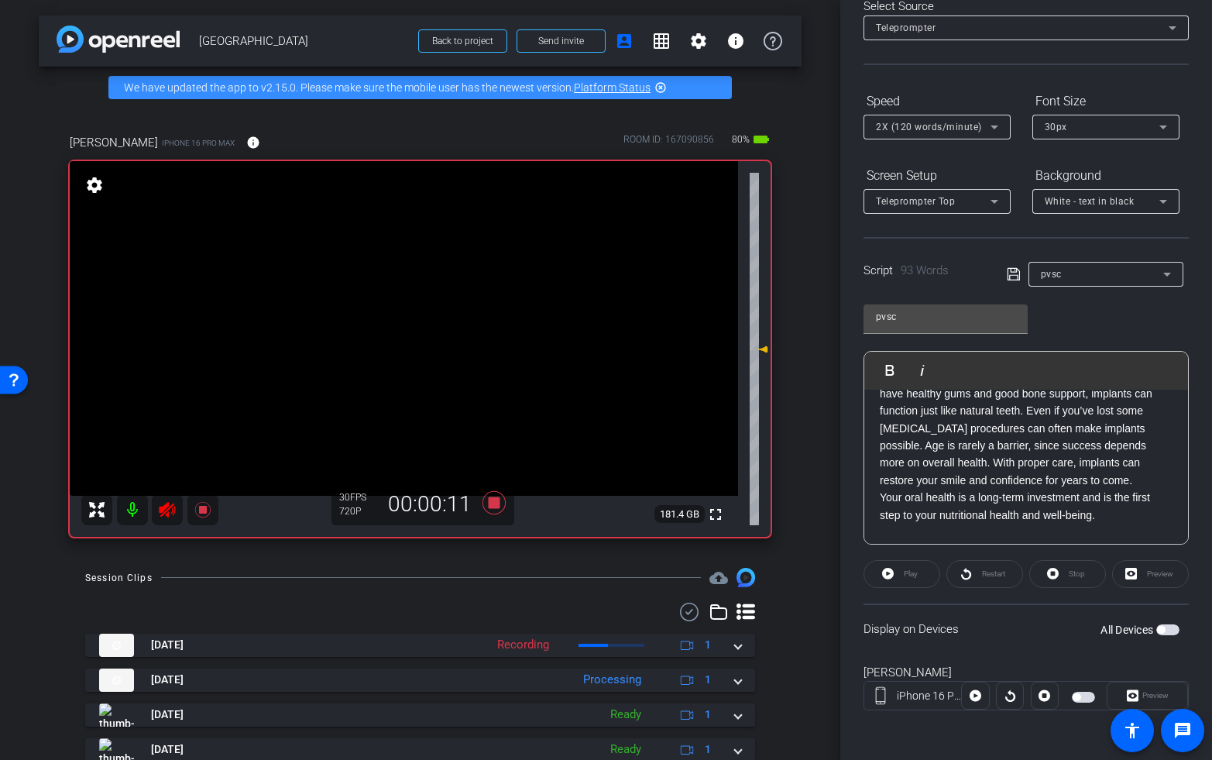
click at [170, 510] on icon at bounding box center [167, 509] width 19 height 19
click at [498, 498] on icon at bounding box center [493, 502] width 23 height 23
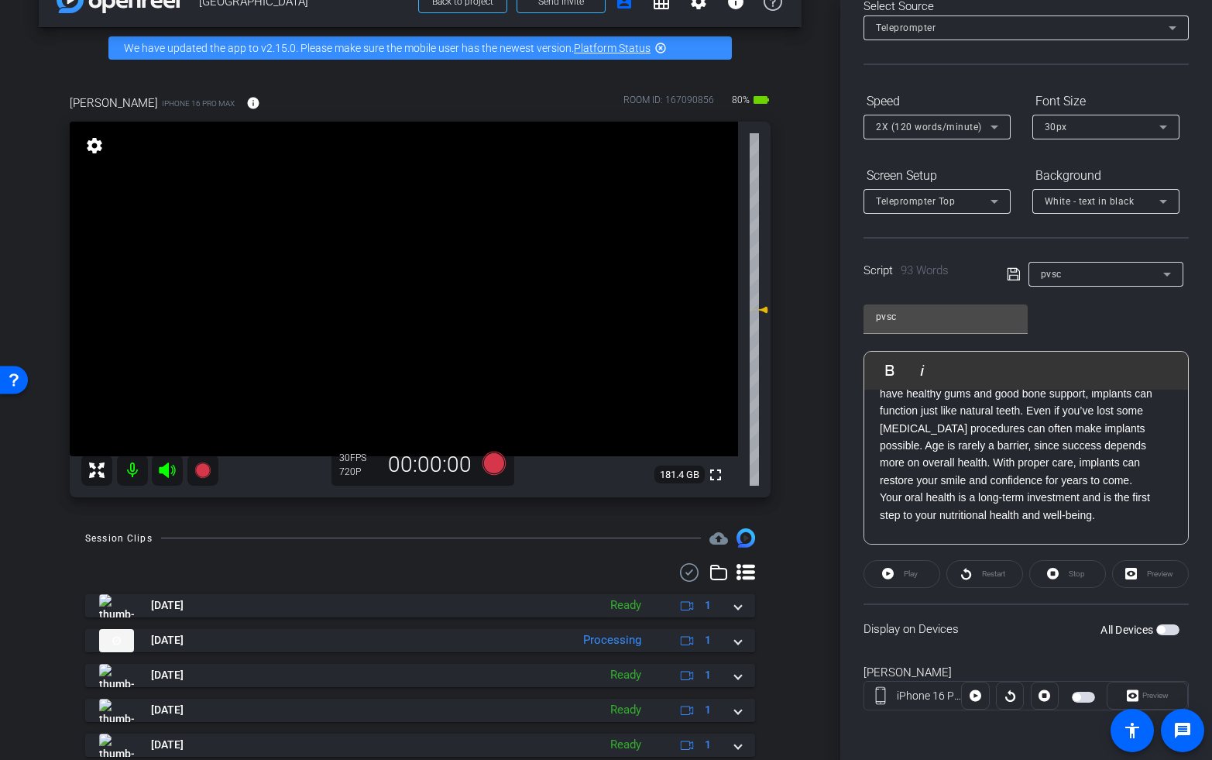
scroll to position [0, 0]
